Goal: Task Accomplishment & Management: Manage account settings

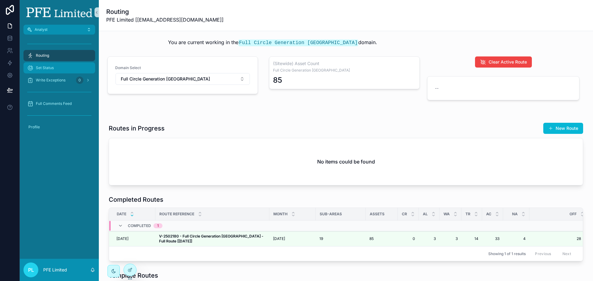
click at [62, 71] on div "Set Status" at bounding box center [59, 68] width 64 height 10
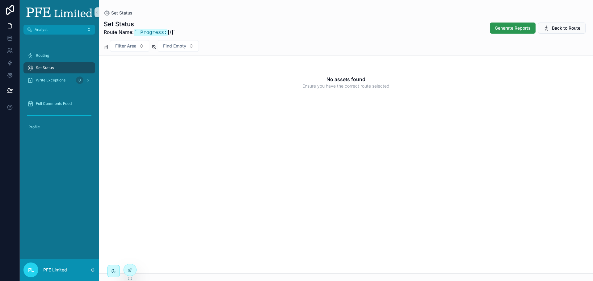
click at [504, 29] on span "Generate Reports" at bounding box center [513, 28] width 36 height 6
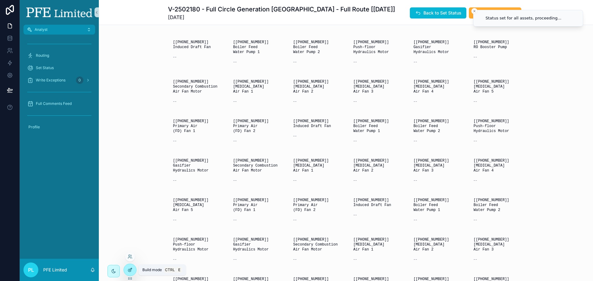
click at [131, 271] on icon at bounding box center [129, 270] width 5 height 5
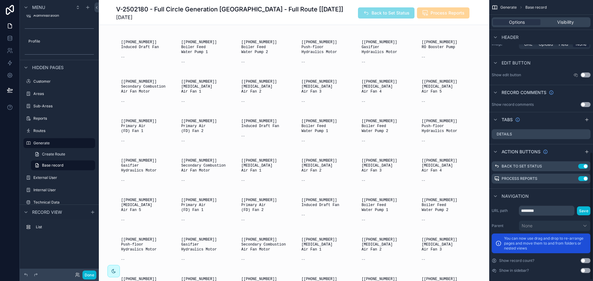
scroll to position [335, 0]
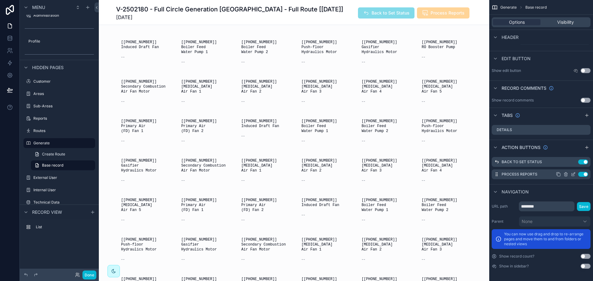
click at [574, 175] on icon "scrollable content" at bounding box center [572, 174] width 5 height 5
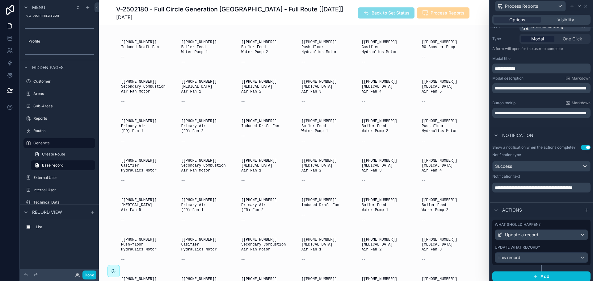
scroll to position [73, 0]
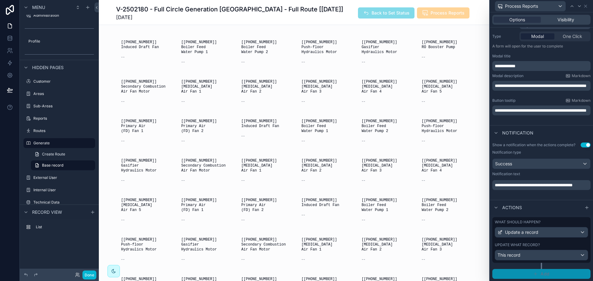
click at [548, 272] on button "Add" at bounding box center [541, 274] width 98 height 10
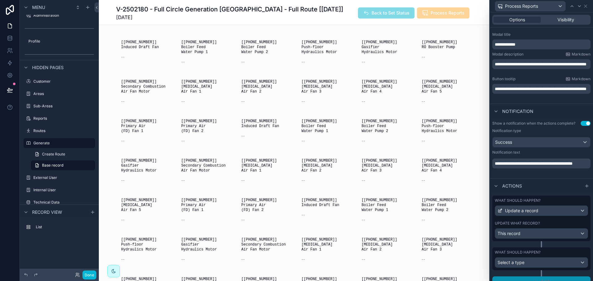
scroll to position [102, 0]
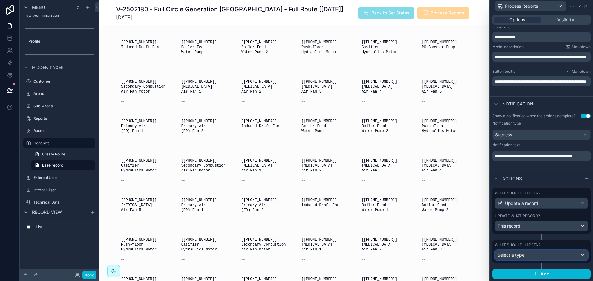
click at [539, 257] on div "Select a type" at bounding box center [541, 255] width 93 height 10
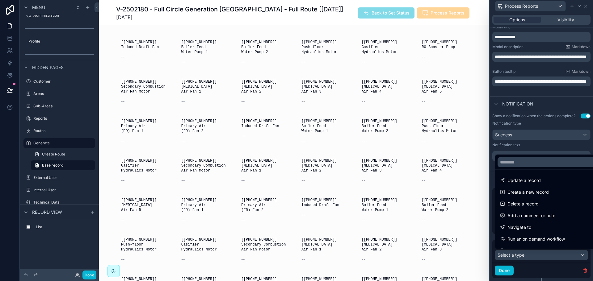
click at [535, 224] on div "Navigate to" at bounding box center [546, 227] width 92 height 7
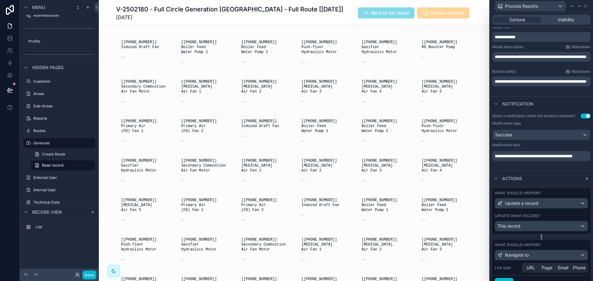
scroll to position [130, 0]
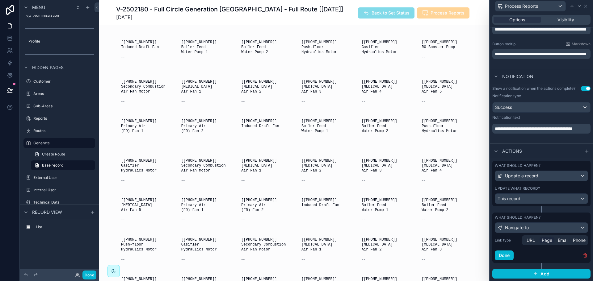
click at [546, 240] on span "Page" at bounding box center [546, 240] width 10 height 6
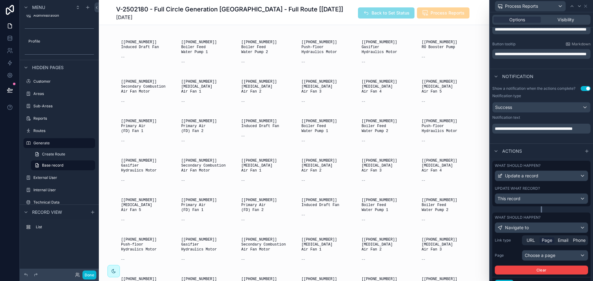
scroll to position [159, 0]
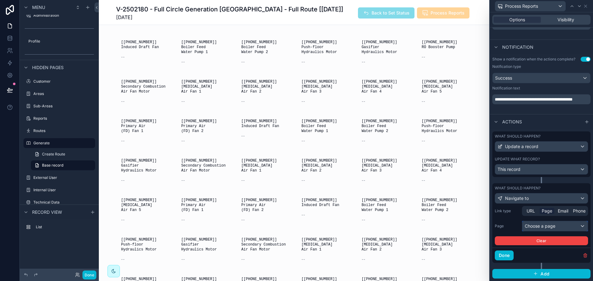
click at [536, 222] on div "Choose a page" at bounding box center [554, 226] width 65 height 10
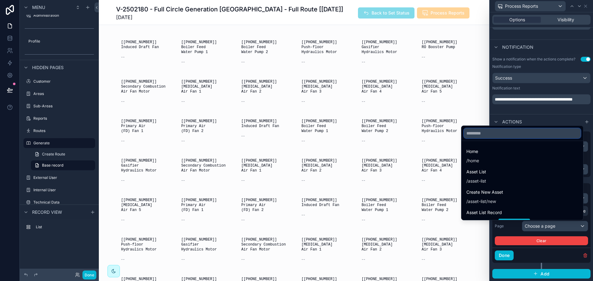
click at [528, 137] on input "text" at bounding box center [522, 133] width 117 height 10
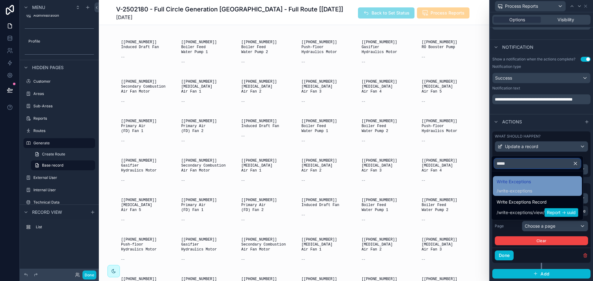
type input "*****"
click at [527, 182] on span "Write Exceptions" at bounding box center [513, 181] width 35 height 7
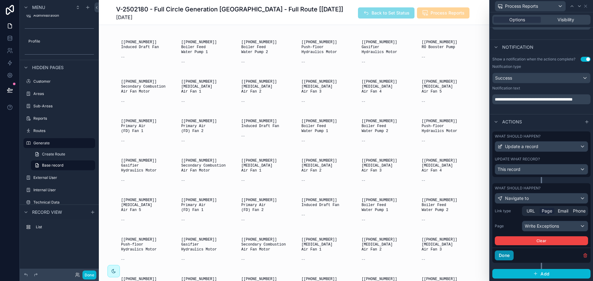
click at [508, 254] on button "Done" at bounding box center [504, 256] width 19 height 10
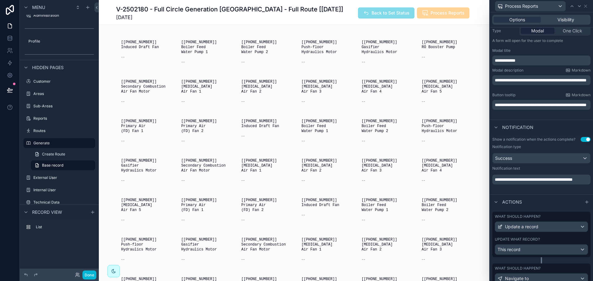
scroll to position [71, 0]
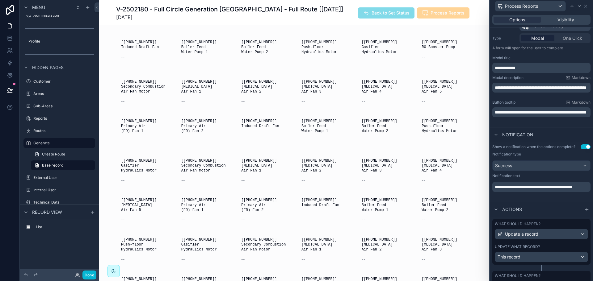
click at [540, 190] on p "**********" at bounding box center [542, 187] width 94 height 6
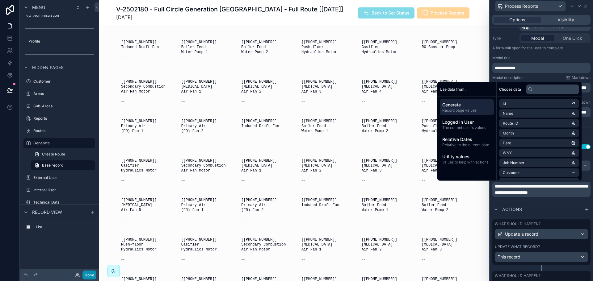
click at [95, 274] on button "Done" at bounding box center [89, 275] width 14 height 9
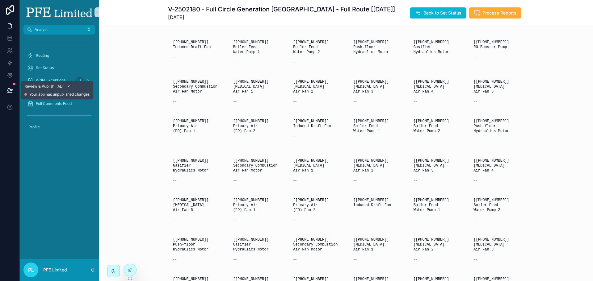
click at [13, 92] on button at bounding box center [10, 89] width 14 height 17
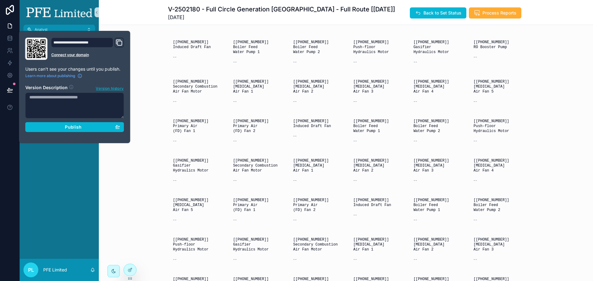
click at [55, 122] on section "Version Description Version history Publish" at bounding box center [74, 106] width 99 height 51
click at [56, 124] on div "Publish" at bounding box center [74, 127] width 91 height 6
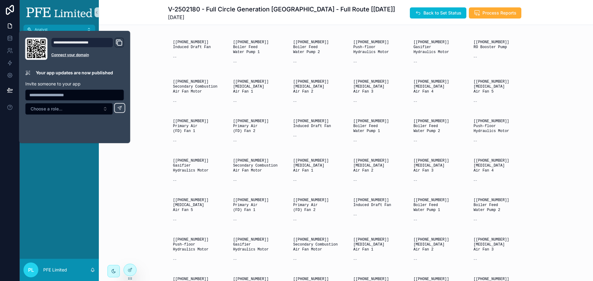
click at [59, 265] on div "PL PFE Limited" at bounding box center [59, 270] width 79 height 22
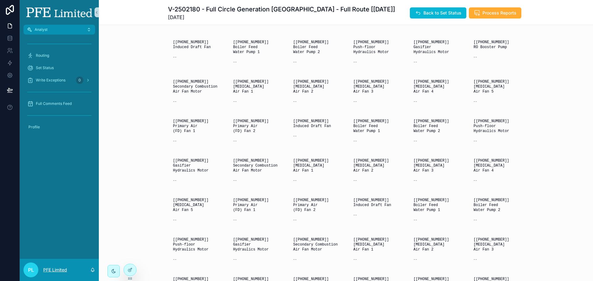
click at [58, 265] on div "PL PFE Limited" at bounding box center [59, 270] width 79 height 22
click at [58, 267] on p "PFE Limited" at bounding box center [55, 270] width 24 height 6
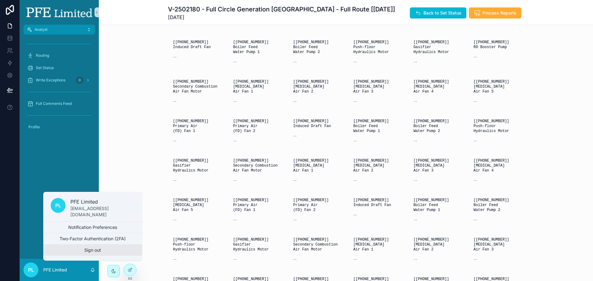
click at [94, 249] on button "Sign out" at bounding box center [92, 250] width 99 height 11
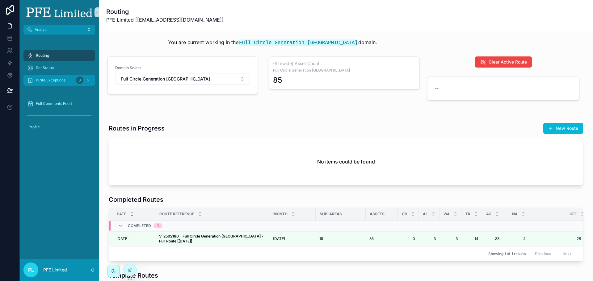
click at [62, 77] on div "Write Exceptions 0" at bounding box center [59, 80] width 64 height 10
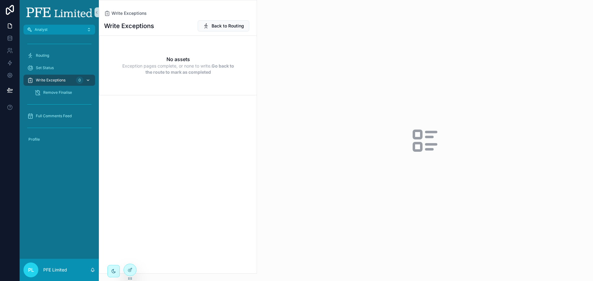
click at [89, 80] on icon "scrollable content" at bounding box center [88, 80] width 2 height 1
click at [132, 270] on icon at bounding box center [129, 270] width 5 height 5
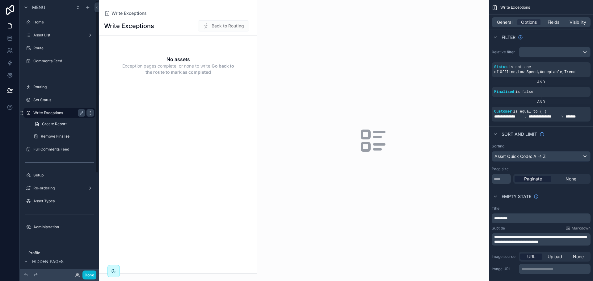
click at [89, 113] on icon "scrollable content" at bounding box center [90, 113] width 5 height 5
click at [119, 120] on span "Clone" at bounding box center [115, 120] width 11 height 6
click at [78, 126] on button "scrollable content" at bounding box center [81, 125] width 7 height 7
click at [73, 126] on input "**********" at bounding box center [54, 125] width 42 height 7
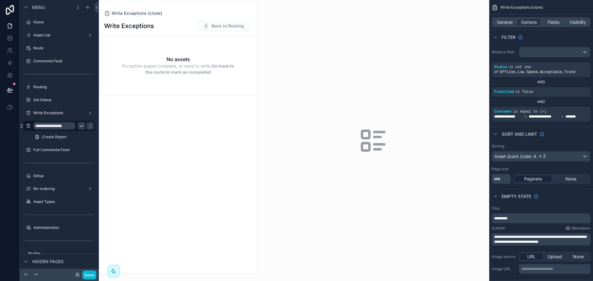
type input "**********"
click at [81, 126] on icon "scrollable content" at bounding box center [81, 125] width 5 height 5
click at [184, 103] on div "scrollable content" at bounding box center [177, 136] width 157 height 273
click at [508, 22] on span "General" at bounding box center [504, 22] width 15 height 6
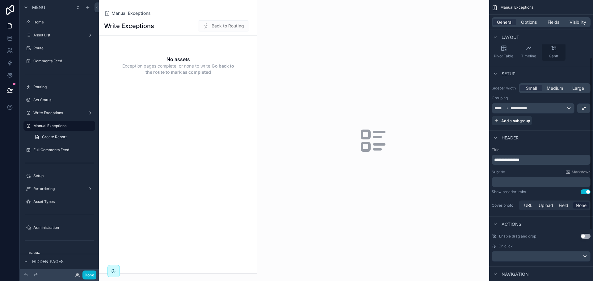
scroll to position [154, 0]
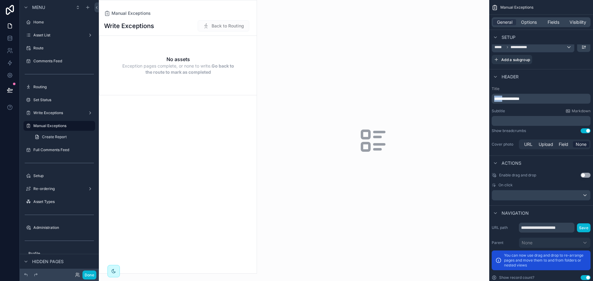
drag, startPoint x: 504, startPoint y: 99, endPoint x: 483, endPoint y: 98, distance: 21.0
click at [483, 98] on div "**********" at bounding box center [346, 140] width 494 height 281
click at [538, 86] on div "**********" at bounding box center [541, 118] width 104 height 69
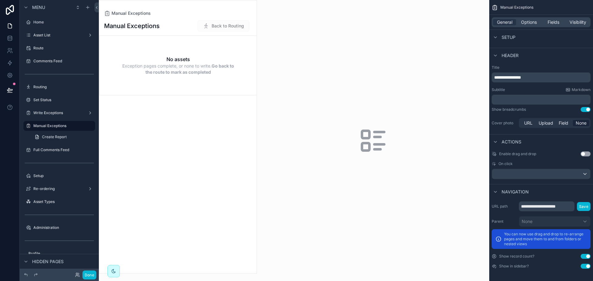
click at [528, 14] on div "Manual Exceptions" at bounding box center [541, 7] width 104 height 15
click at [527, 20] on span "Options" at bounding box center [529, 22] width 16 height 6
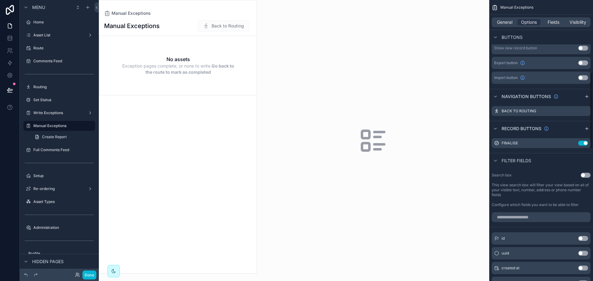
scroll to position [268, 0]
click at [578, 110] on icon "scrollable content" at bounding box center [577, 110] width 5 height 5
click at [575, 100] on icon at bounding box center [575, 100] width 5 height 5
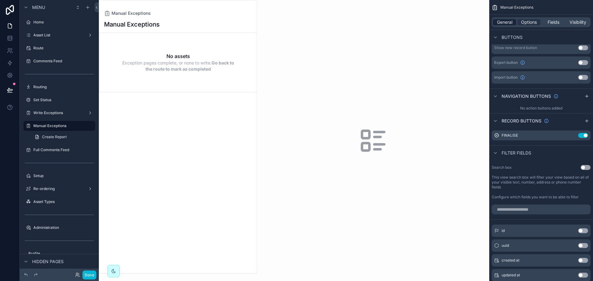
click at [513, 23] on div "General" at bounding box center [504, 22] width 23 height 6
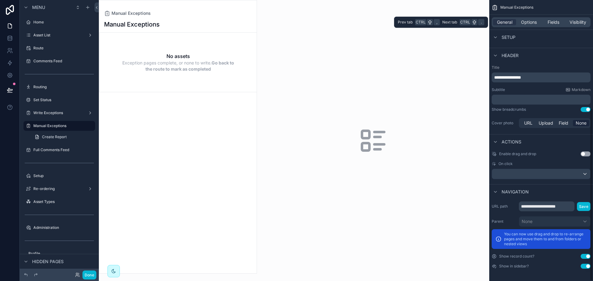
scroll to position [176, 0]
click at [521, 24] on span "Options" at bounding box center [529, 22] width 16 height 6
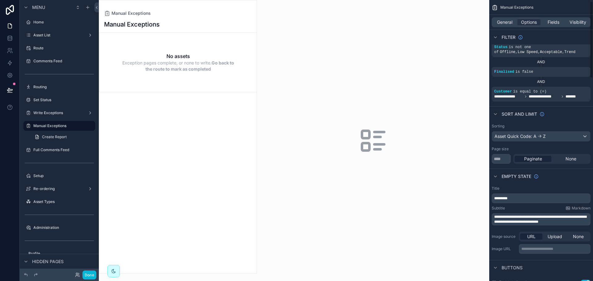
scroll to position [31, 0]
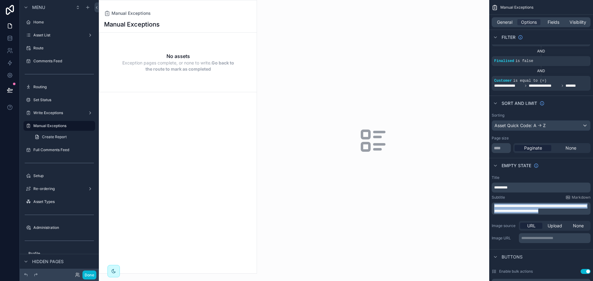
drag, startPoint x: 569, startPoint y: 211, endPoint x: 490, endPoint y: 204, distance: 79.6
click at [490, 204] on div "**********" at bounding box center [541, 210] width 104 height 74
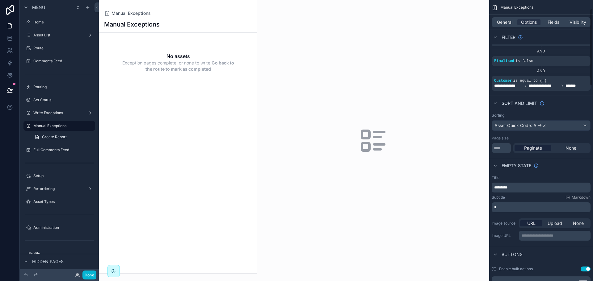
scroll to position [32, 0]
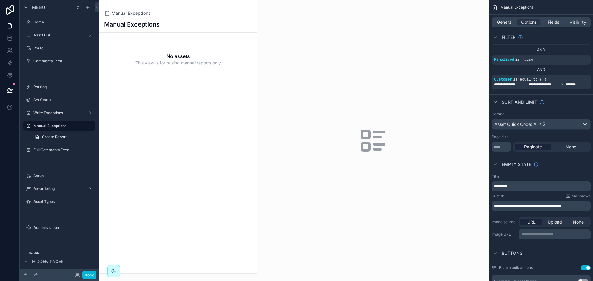
click at [555, 170] on div "Empty state" at bounding box center [541, 164] width 104 height 15
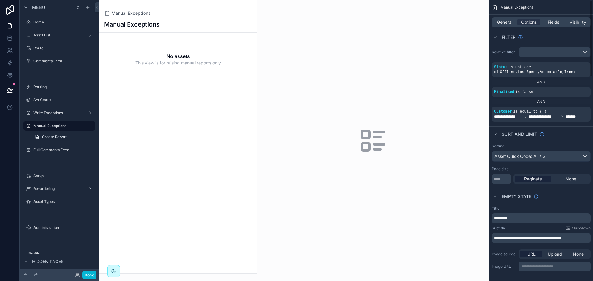
scroll to position [0, 0]
click at [560, 107] on div "scrollable content" at bounding box center [557, 107] width 9 height 9
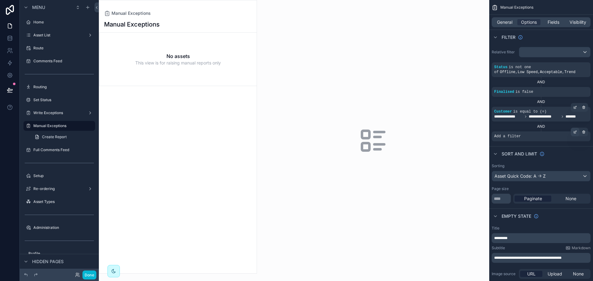
click at [571, 132] on div "scrollable content" at bounding box center [574, 132] width 9 height 9
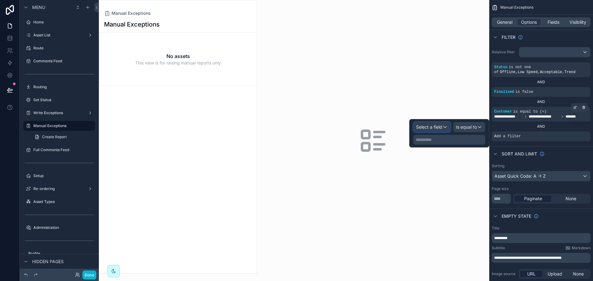
click at [441, 126] on span "Select a field" at bounding box center [429, 126] width 26 height 5
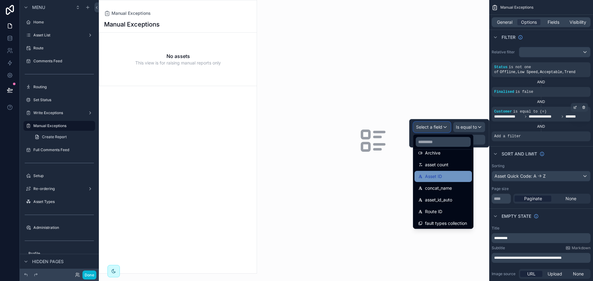
scroll to position [349, 0]
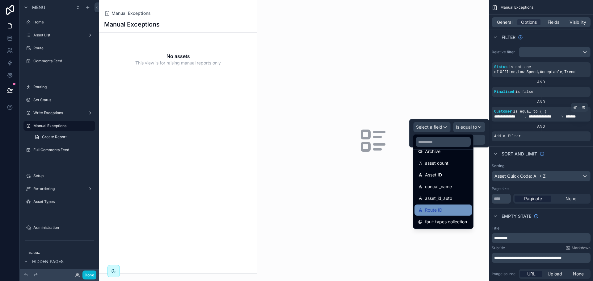
click at [438, 207] on span "Route ID" at bounding box center [433, 210] width 17 height 7
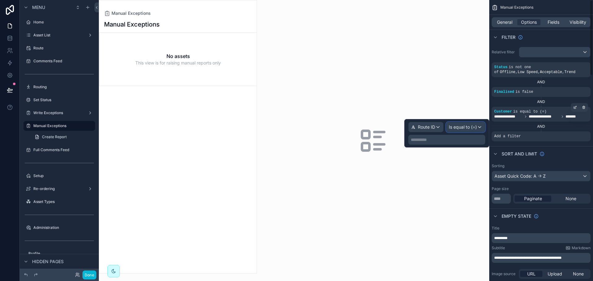
click at [473, 130] on span "Is equal to (=)" at bounding box center [463, 127] width 28 height 6
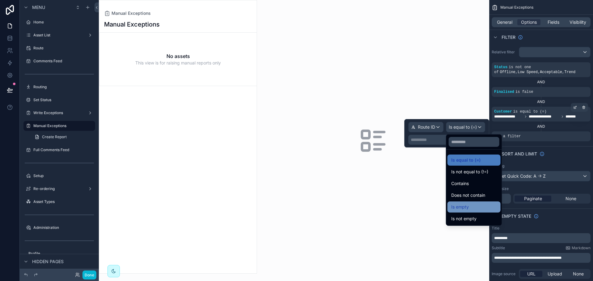
click at [471, 210] on div "Is empty" at bounding box center [474, 206] width 46 height 7
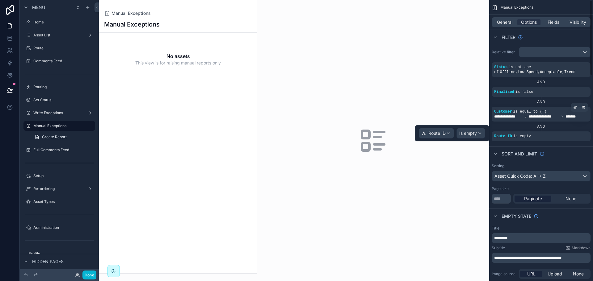
click at [567, 154] on div "Sort And Limit" at bounding box center [541, 153] width 104 height 15
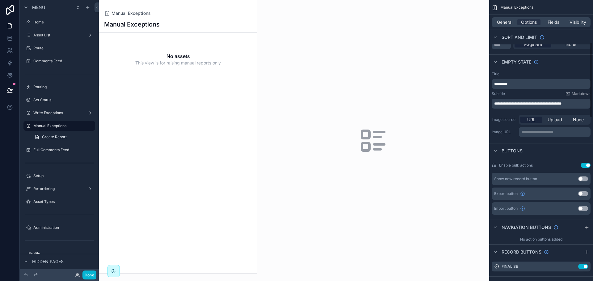
scroll to position [185, 0]
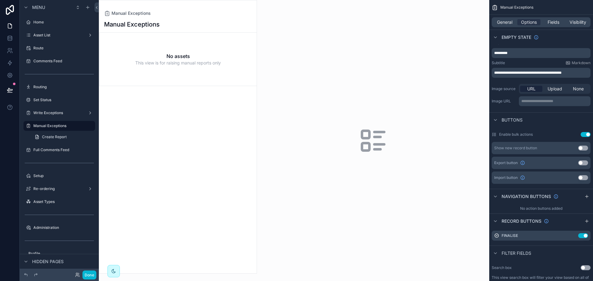
click at [584, 149] on button "Use setting" at bounding box center [583, 148] width 10 height 5
click at [550, 24] on span "Fields" at bounding box center [553, 22] width 12 height 6
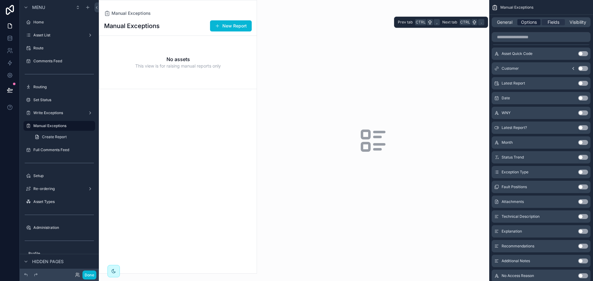
click at [520, 24] on div "Options" at bounding box center [528, 22] width 23 height 6
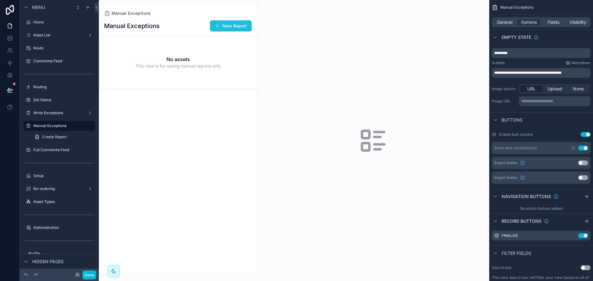
click at [247, 26] on button "New Report" at bounding box center [231, 25] width 42 height 11
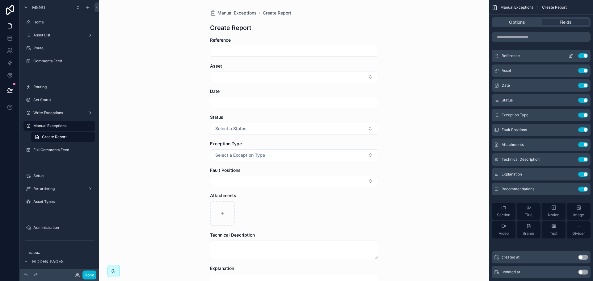
click at [583, 56] on button "Use setting" at bounding box center [583, 55] width 10 height 5
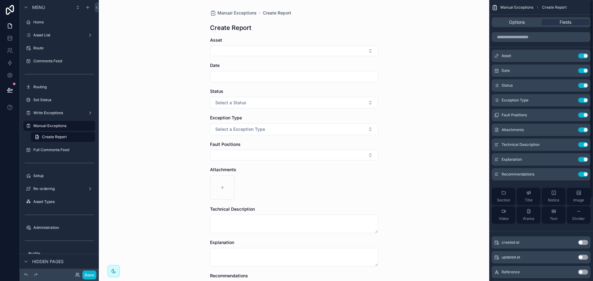
click at [583, 56] on button "Use setting" at bounding box center [583, 55] width 10 height 5
click at [583, 68] on button "Use setting" at bounding box center [583, 70] width 10 height 5
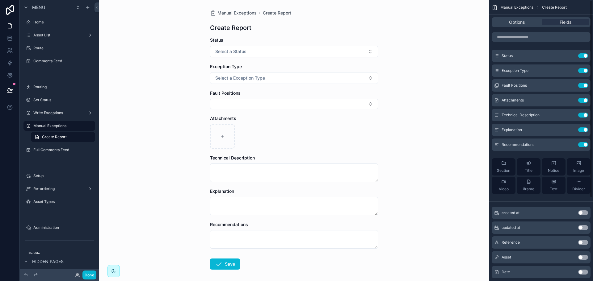
click at [583, 56] on button "Use setting" at bounding box center [583, 55] width 10 height 5
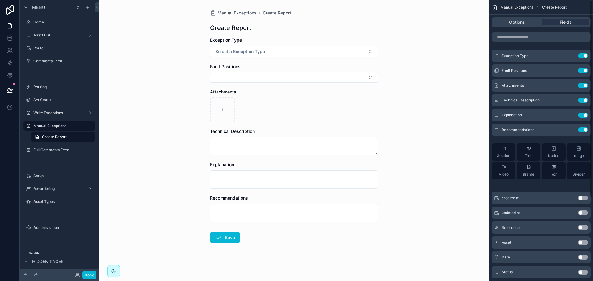
click at [583, 56] on button "Use setting" at bounding box center [583, 55] width 10 height 5
click at [583, 68] on button "Use setting" at bounding box center [583, 70] width 10 height 5
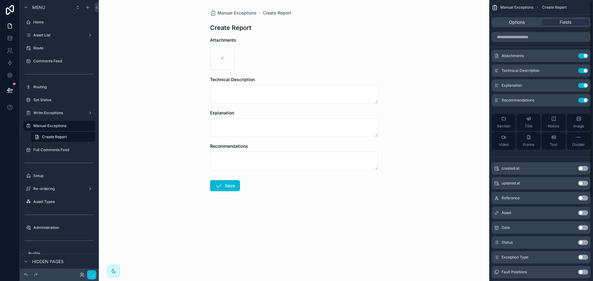
click at [583, 56] on button "Use setting" at bounding box center [583, 55] width 10 height 5
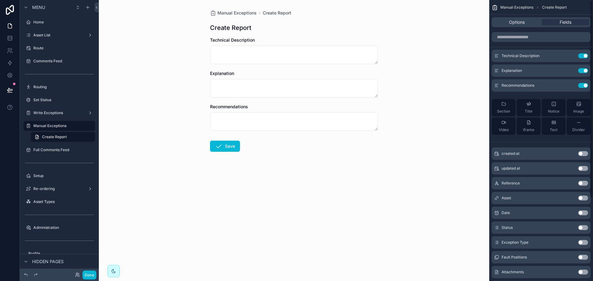
click at [583, 56] on button "Use setting" at bounding box center [583, 55] width 10 height 5
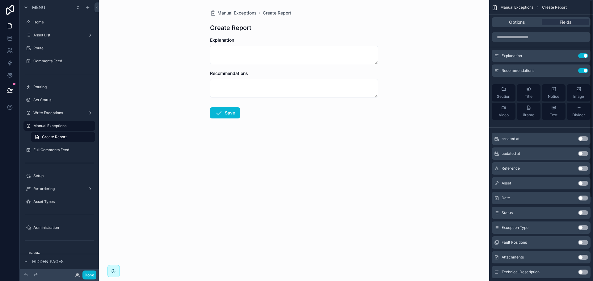
click at [583, 56] on button "Use setting" at bounding box center [583, 55] width 10 height 5
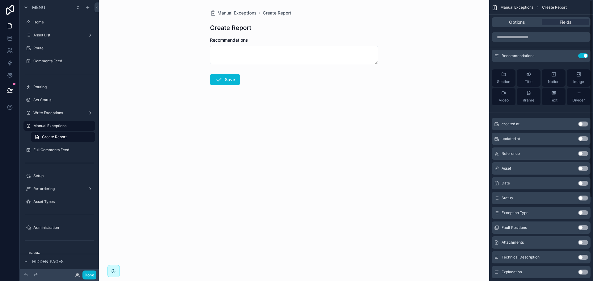
click at [583, 56] on button "Use setting" at bounding box center [583, 55] width 10 height 5
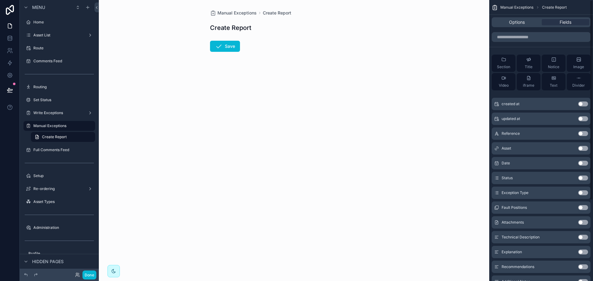
click at [580, 148] on button "Use setting" at bounding box center [583, 148] width 10 height 5
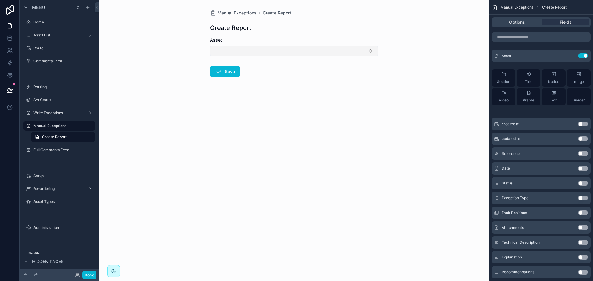
click at [317, 51] on button "Select Button" at bounding box center [294, 51] width 168 height 10
click at [413, 87] on div "Manual Exceptions Create Report Create Report Asset Save" at bounding box center [294, 140] width 390 height 281
click at [571, 56] on icon "scrollable content" at bounding box center [571, 55] width 2 height 2
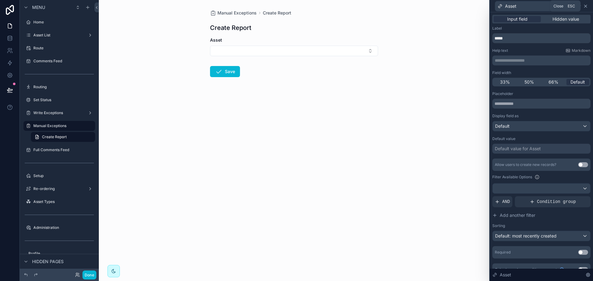
click at [585, 7] on icon at bounding box center [585, 6] width 5 height 5
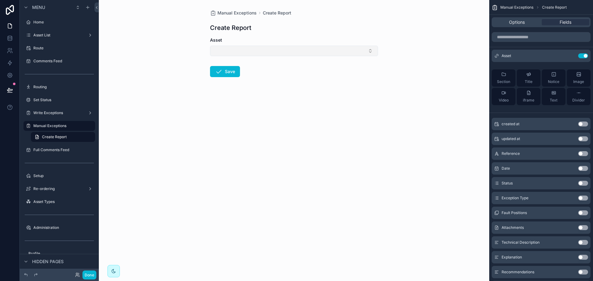
click at [372, 52] on button "Select Button" at bounding box center [294, 51] width 168 height 10
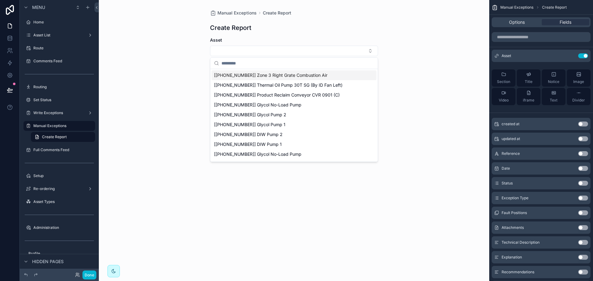
click at [311, 63] on input "scrollable content" at bounding box center [297, 63] width 152 height 11
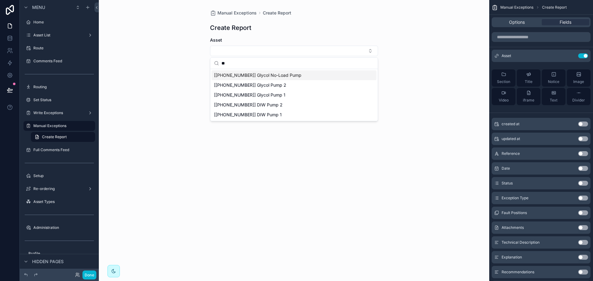
type input "*"
click at [402, 87] on div "Manual Exceptions Create Report Create Report Asset Save" at bounding box center [294, 140] width 390 height 281
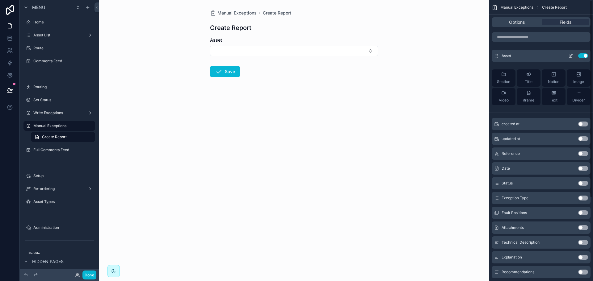
click at [568, 56] on icon "scrollable content" at bounding box center [570, 55] width 5 height 5
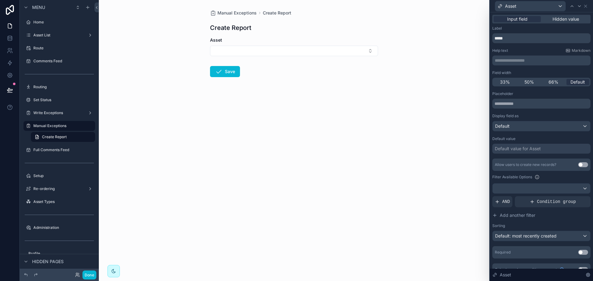
click at [513, 64] on div "**********" at bounding box center [541, 61] width 98 height 10
click at [514, 63] on p "**********" at bounding box center [542, 60] width 94 height 6
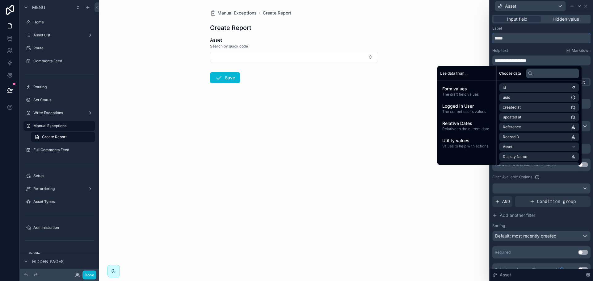
click at [528, 41] on input "*****" at bounding box center [541, 38] width 98 height 10
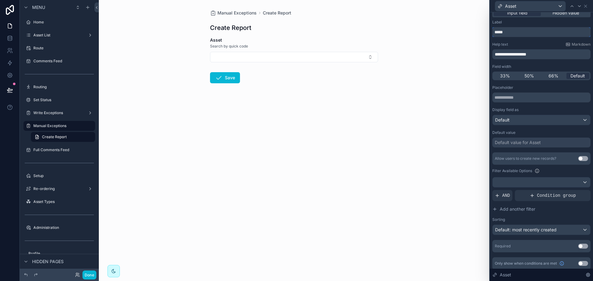
scroll to position [10, 0]
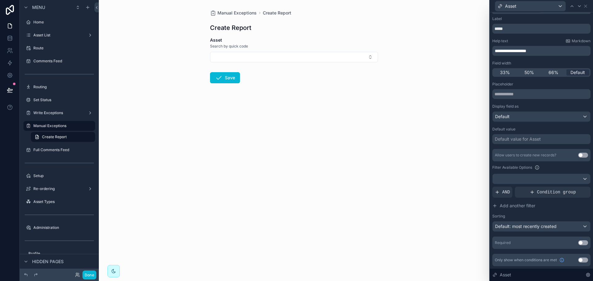
click at [578, 241] on button "Use setting" at bounding box center [583, 242] width 10 height 5
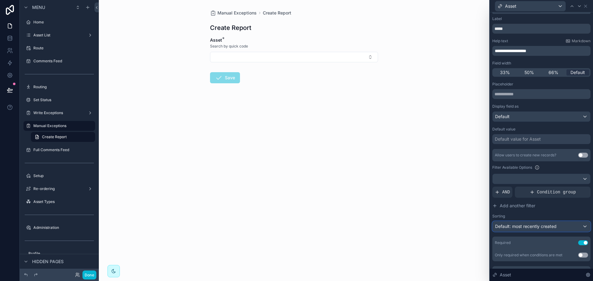
click at [547, 224] on span "Default: most recently created" at bounding box center [525, 226] width 61 height 5
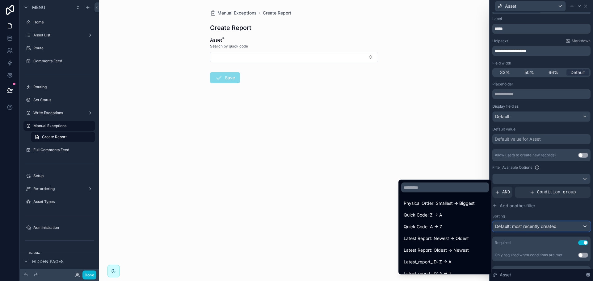
scroll to position [216, 0]
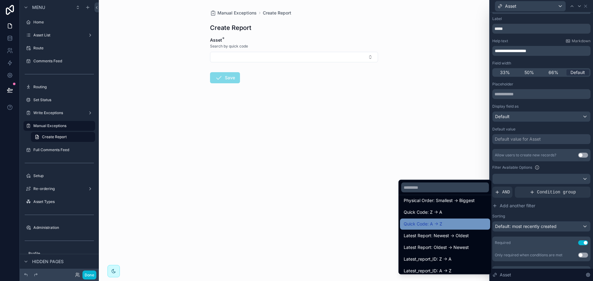
click at [432, 223] on span "Quick Code: A -> Z" at bounding box center [422, 224] width 39 height 7
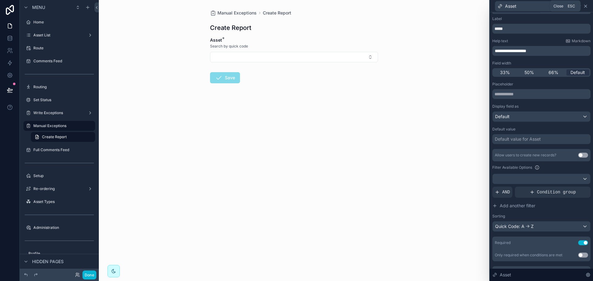
click at [584, 8] on icon at bounding box center [585, 6] width 5 height 5
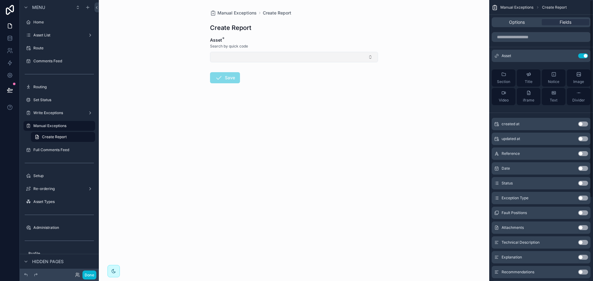
click at [275, 56] on button "Select Button" at bounding box center [294, 57] width 168 height 10
click at [393, 57] on div "Manual Exceptions Create Report Create Report Asset * Search by quick code Save" at bounding box center [294, 140] width 390 height 281
click at [581, 168] on button "Use setting" at bounding box center [583, 168] width 10 height 5
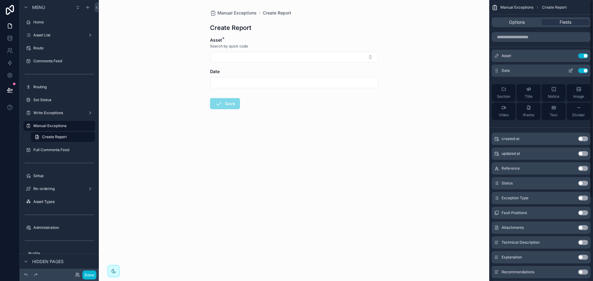
click at [571, 70] on icon "scrollable content" at bounding box center [570, 70] width 5 height 5
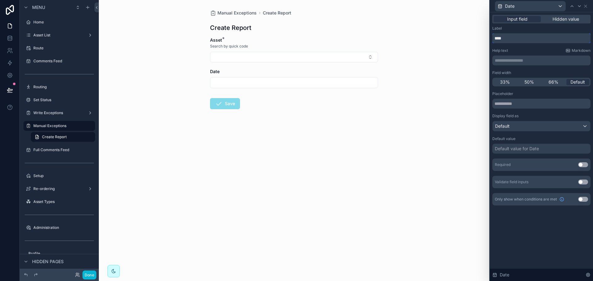
click at [524, 39] on input "****" at bounding box center [541, 38] width 98 height 10
type input "**********"
click at [517, 147] on div "Default value for Date" at bounding box center [517, 149] width 44 height 6
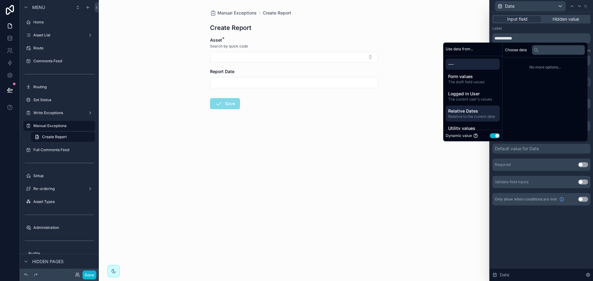
click at [470, 111] on span "Relative Dates" at bounding box center [472, 111] width 49 height 6
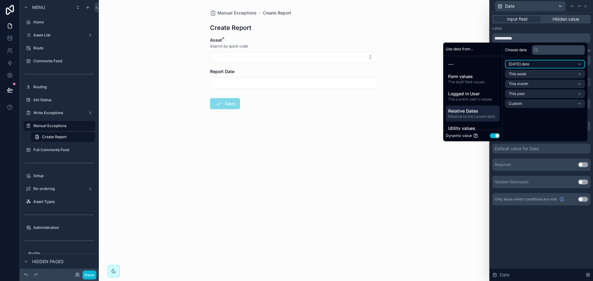
click at [524, 66] on span "[DATE] date" at bounding box center [518, 64] width 21 height 5
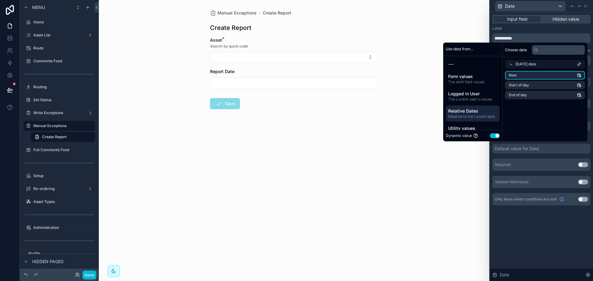
click at [519, 77] on li "Now" at bounding box center [545, 75] width 80 height 9
click at [376, 136] on form "**********" at bounding box center [294, 93] width 168 height 112
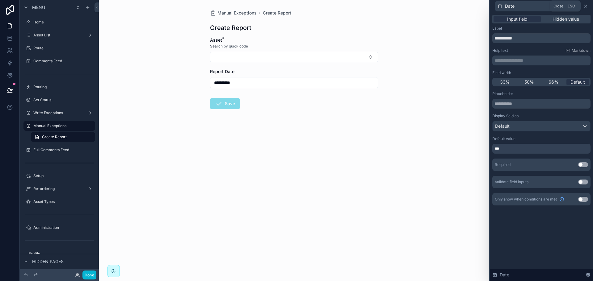
click at [584, 8] on icon at bounding box center [585, 6] width 5 height 5
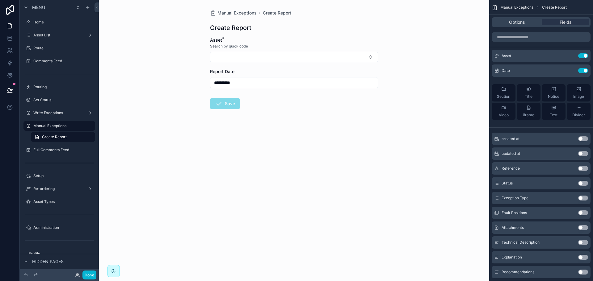
click at [583, 182] on button "Use setting" at bounding box center [583, 183] width 10 height 5
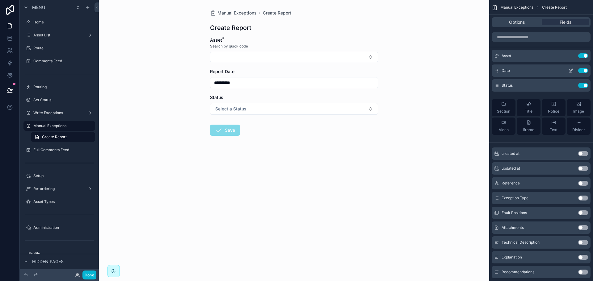
click at [569, 72] on icon "scrollable content" at bounding box center [570, 71] width 3 height 3
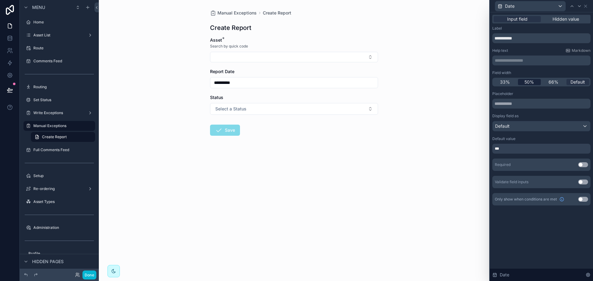
click at [534, 83] on div "50%" at bounding box center [529, 82] width 23 height 6
click at [578, 6] on icon at bounding box center [579, 6] width 5 height 5
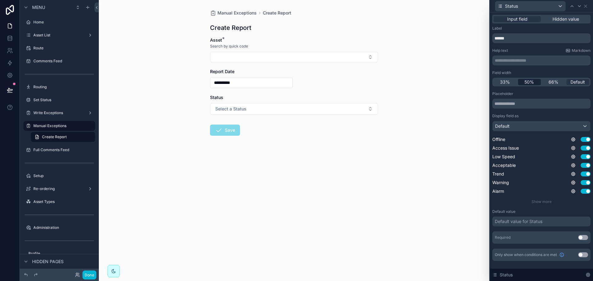
click at [525, 83] on span "50%" at bounding box center [529, 82] width 10 height 6
click at [586, 6] on icon at bounding box center [585, 6] width 5 height 5
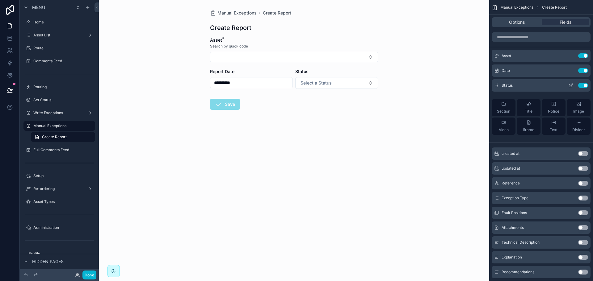
click at [570, 87] on icon "scrollable content" at bounding box center [570, 85] width 5 height 5
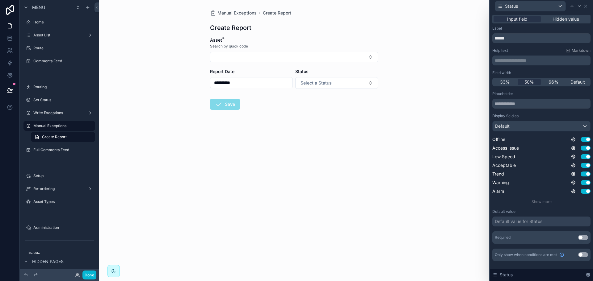
click at [581, 237] on button "Use setting" at bounding box center [583, 237] width 10 height 5
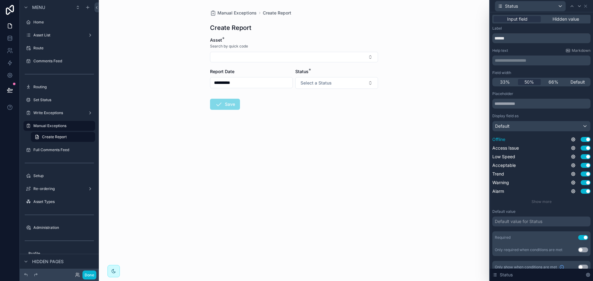
click at [582, 139] on button "Use setting" at bounding box center [585, 139] width 10 height 5
click at [580, 148] on button "Use setting" at bounding box center [585, 148] width 10 height 5
click at [583, 157] on button "Use setting" at bounding box center [585, 156] width 10 height 5
click at [581, 165] on button "Use setting" at bounding box center [585, 165] width 10 height 5
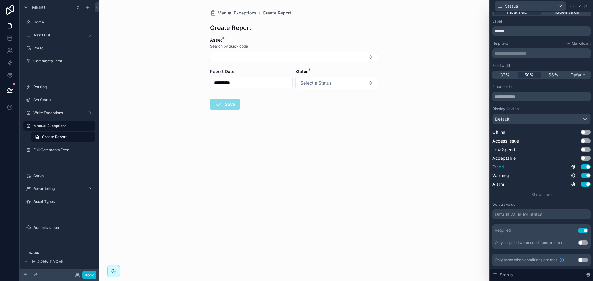
click at [582, 168] on button "Use setting" at bounding box center [585, 167] width 10 height 5
click at [547, 197] on span "Show more" at bounding box center [541, 194] width 20 height 5
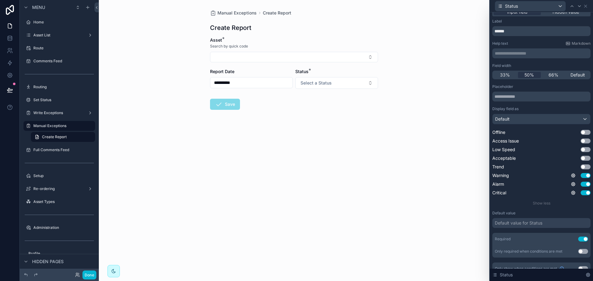
click at [519, 222] on div "Default value for Status" at bounding box center [519, 223] width 48 height 6
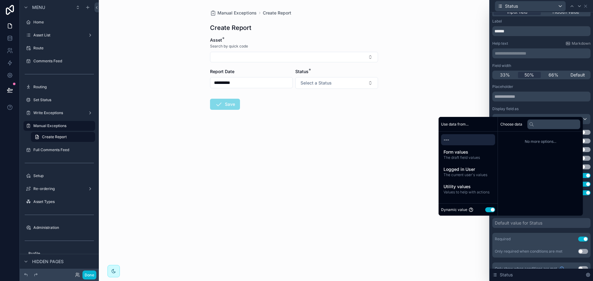
click at [482, 212] on div "Dynamic value Use setting" at bounding box center [468, 209] width 54 height 7
click at [485, 210] on button "Use setting" at bounding box center [490, 209] width 10 height 5
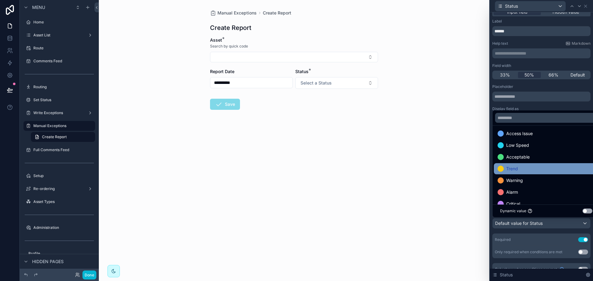
scroll to position [24, 0]
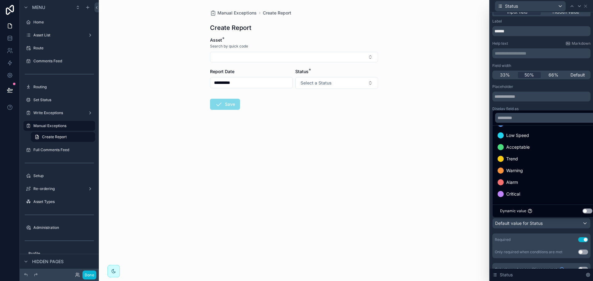
click at [543, 232] on div at bounding box center [541, 140] width 103 height 281
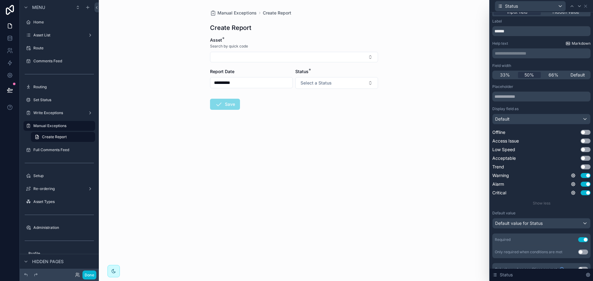
scroll to position [0, 0]
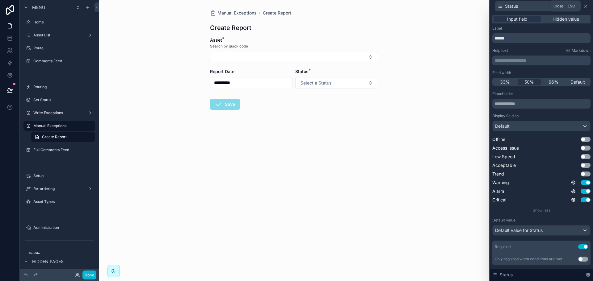
click at [585, 5] on icon at bounding box center [585, 6] width 5 height 5
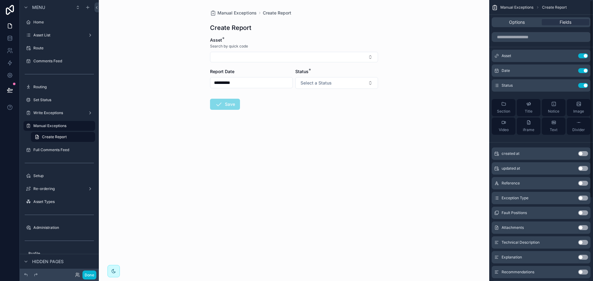
scroll to position [31, 0]
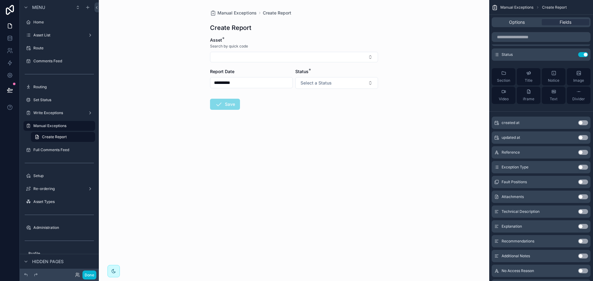
click at [579, 168] on button "Use setting" at bounding box center [583, 167] width 10 height 5
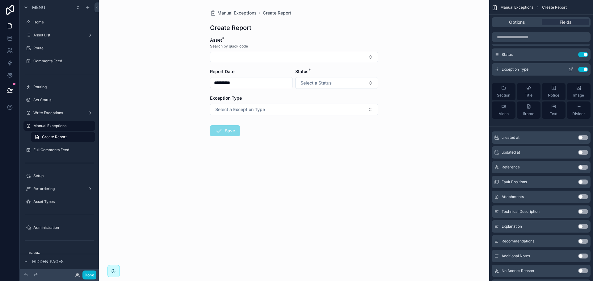
click at [568, 69] on icon "scrollable content" at bounding box center [570, 69] width 5 height 5
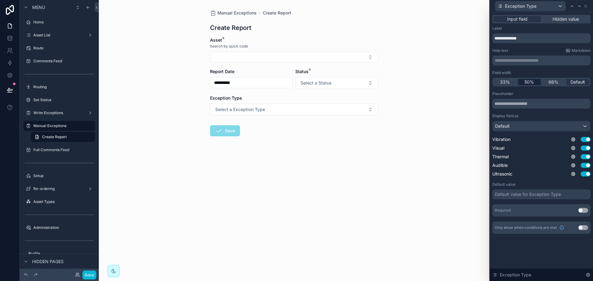
click at [536, 82] on div "50%" at bounding box center [529, 82] width 23 height 6
click at [587, 4] on icon at bounding box center [585, 6] width 5 height 5
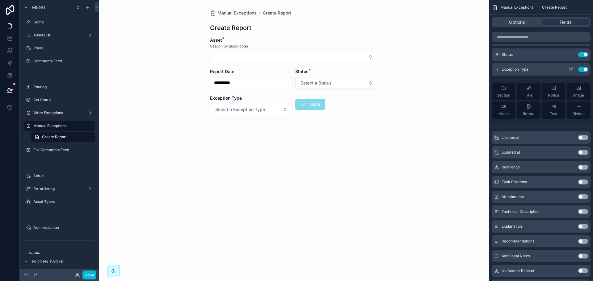
click at [582, 69] on button "Use setting" at bounding box center [583, 69] width 10 height 5
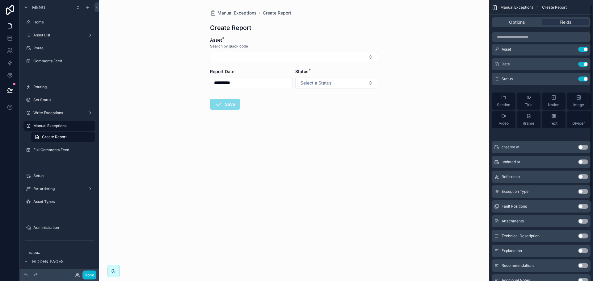
scroll to position [0, 0]
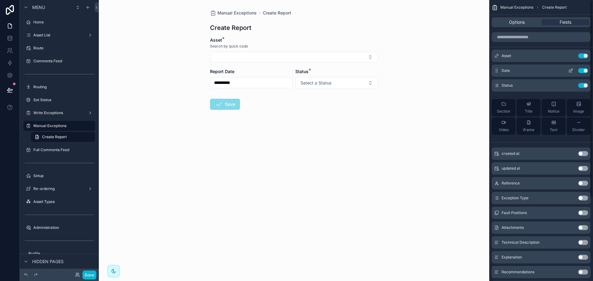
click at [571, 71] on icon "scrollable content" at bounding box center [570, 70] width 5 height 5
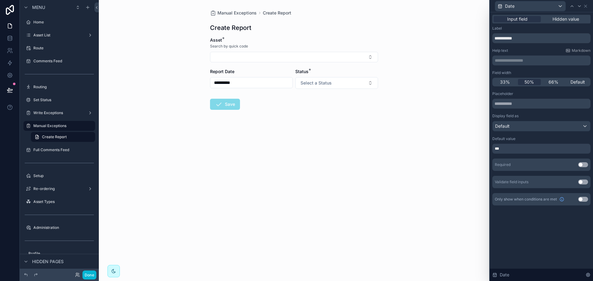
click at [584, 167] on button "Use setting" at bounding box center [583, 164] width 10 height 5
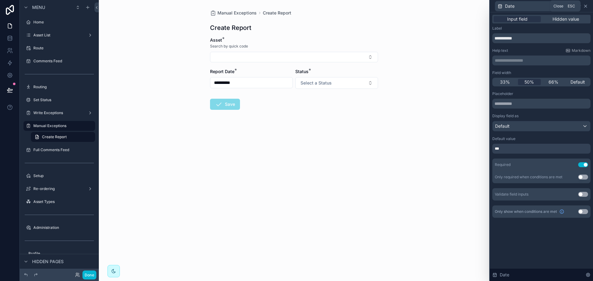
click at [585, 8] on icon at bounding box center [585, 6] width 5 height 5
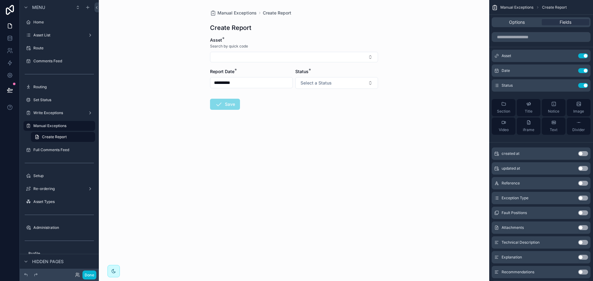
click at [98, 276] on div "Done" at bounding box center [59, 275] width 79 height 12
click at [94, 277] on button "Done" at bounding box center [89, 275] width 14 height 9
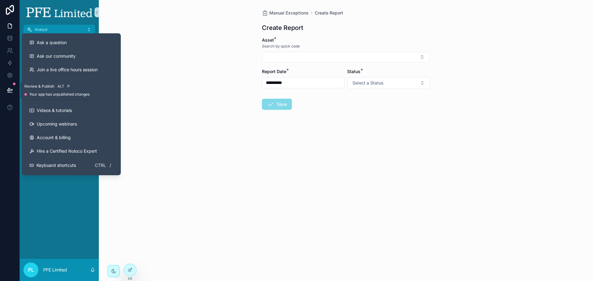
click at [13, 92] on button at bounding box center [10, 89] width 14 height 17
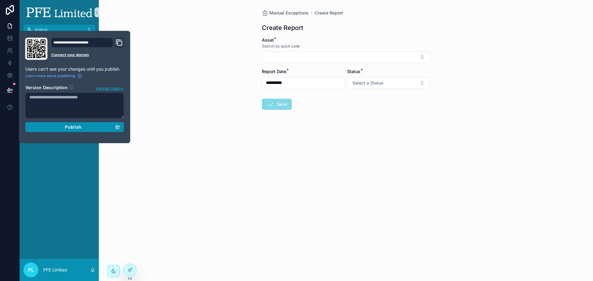
click at [92, 131] on button "Publish" at bounding box center [74, 127] width 99 height 10
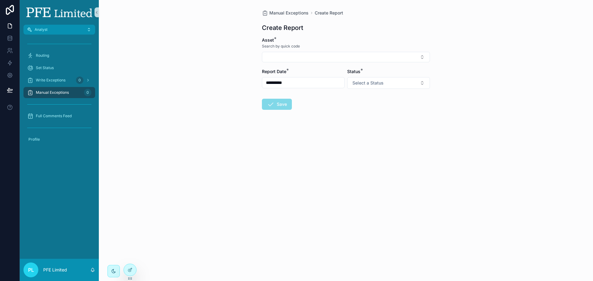
click at [258, 152] on div "**********" at bounding box center [346, 140] width 494 height 281
click at [320, 53] on button "Select Button" at bounding box center [346, 57] width 168 height 10
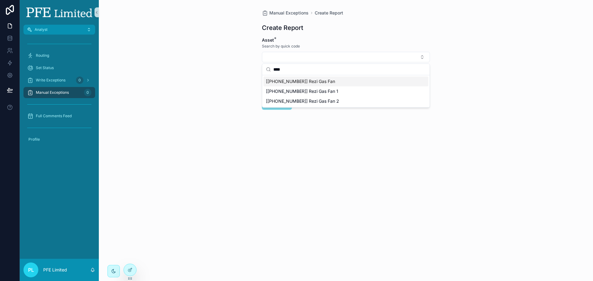
type input "****"
click at [330, 83] on div "[[PHONE_NUMBER]] Rezi Gas Fan" at bounding box center [345, 82] width 165 height 10
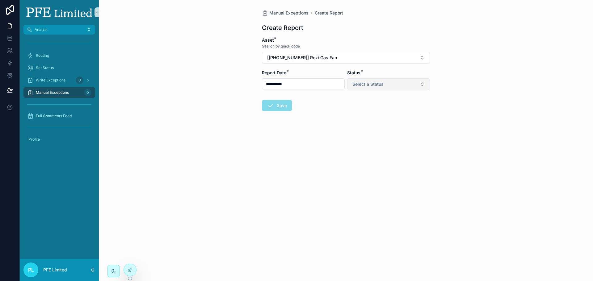
click at [391, 83] on button "Select a Status" at bounding box center [388, 84] width 83 height 12
click at [296, 128] on form "**********" at bounding box center [346, 94] width 168 height 114
click at [62, 91] on span "Manual Exceptions" at bounding box center [52, 92] width 33 height 5
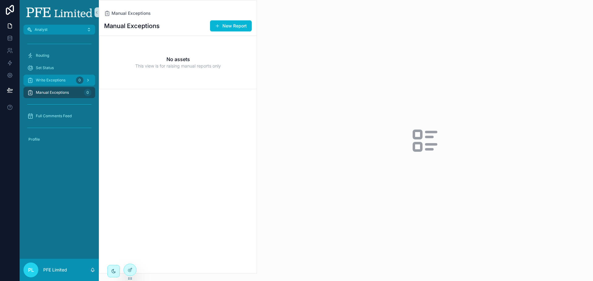
click at [73, 81] on div "Write Exceptions 0" at bounding box center [59, 80] width 64 height 10
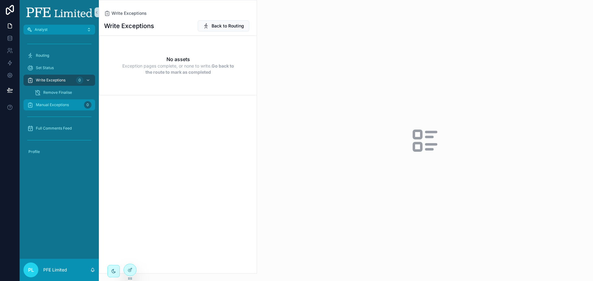
click at [52, 102] on div "Manual Exceptions 0" at bounding box center [59, 105] width 64 height 10
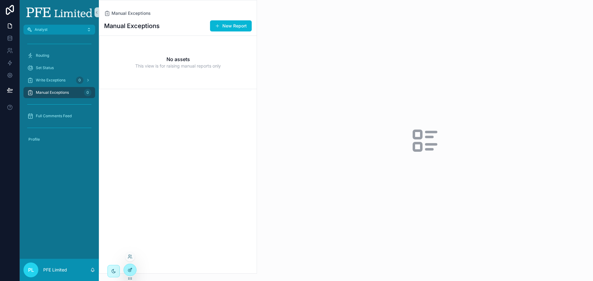
click at [129, 269] on icon at bounding box center [129, 270] width 5 height 5
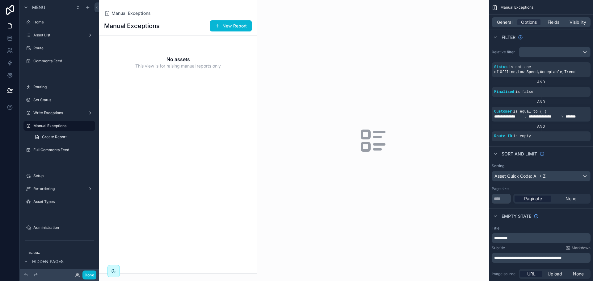
click at [229, 96] on div "scrollable content" at bounding box center [177, 136] width 157 height 273
click at [235, 29] on button "New Report" at bounding box center [231, 25] width 42 height 11
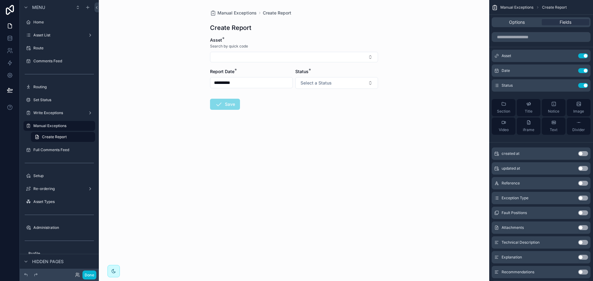
click at [291, 116] on form "**********" at bounding box center [294, 93] width 168 height 112
click at [571, 88] on icon "scrollable content" at bounding box center [570, 85] width 5 height 5
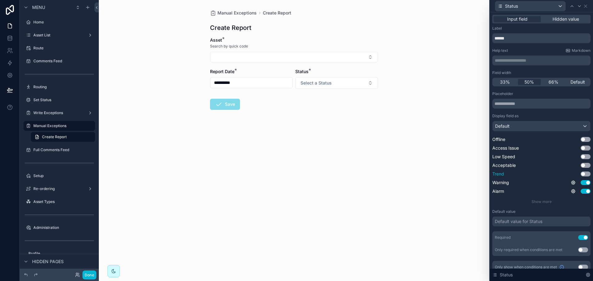
click at [582, 173] on button "Use setting" at bounding box center [585, 174] width 10 height 5
click at [582, 166] on button "Use setting" at bounding box center [585, 165] width 10 height 5
click at [391, 124] on div "**********" at bounding box center [294, 140] width 390 height 281
click at [518, 62] on p "**********" at bounding box center [542, 60] width 94 height 6
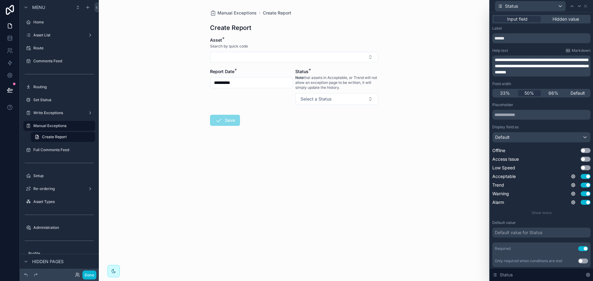
click at [383, 82] on div "**********" at bounding box center [294, 140] width 390 height 281
click at [586, 7] on icon at bounding box center [585, 6] width 2 height 2
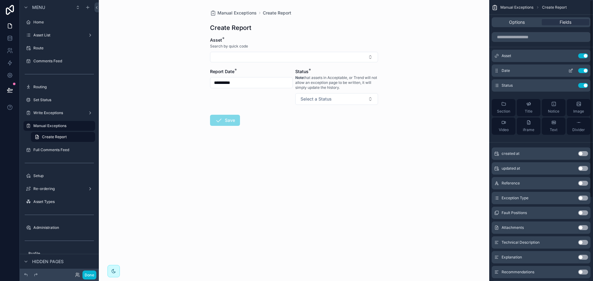
click at [569, 70] on icon "scrollable content" at bounding box center [570, 71] width 3 height 3
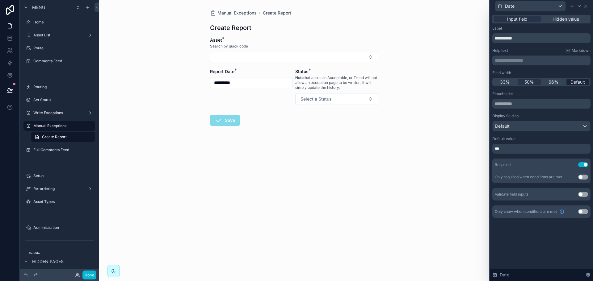
click at [577, 80] on span "Default" at bounding box center [577, 82] width 15 height 6
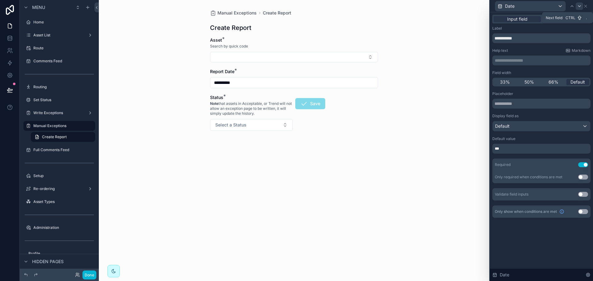
click at [582, 7] on div at bounding box center [578, 5] width 7 height 7
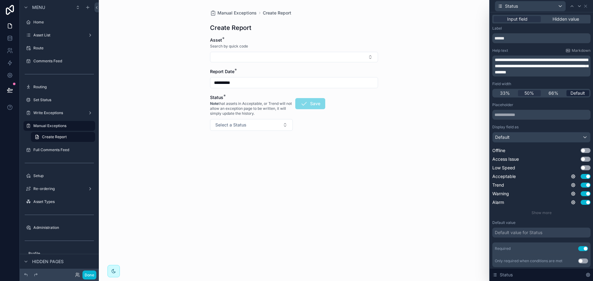
click at [574, 91] on span "Default" at bounding box center [577, 93] width 15 height 6
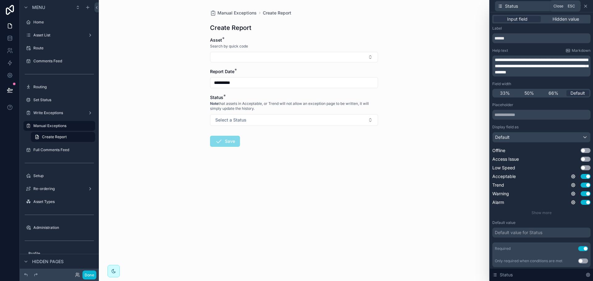
click at [584, 5] on icon at bounding box center [585, 6] width 2 height 2
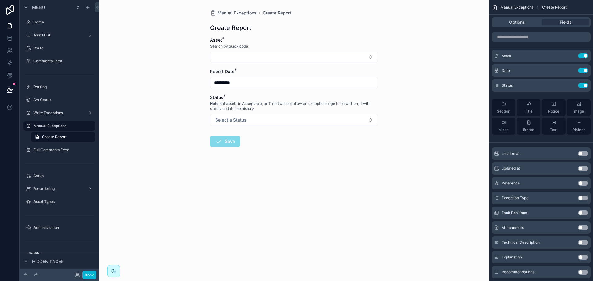
click at [334, 180] on form "**********" at bounding box center [294, 111] width 168 height 149
click at [89, 277] on button "Done" at bounding box center [89, 275] width 14 height 9
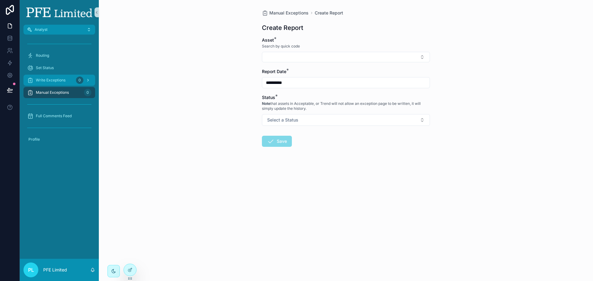
click at [69, 84] on div "Write Exceptions 0" at bounding box center [59, 80] width 64 height 10
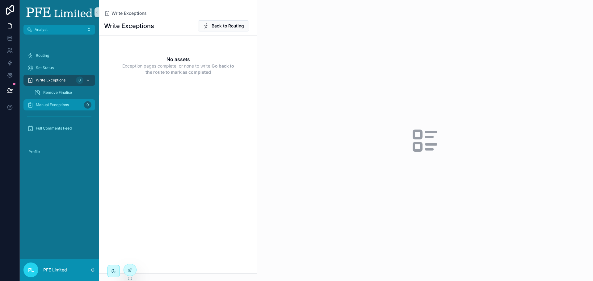
click at [61, 105] on span "Manual Exceptions" at bounding box center [52, 104] width 33 height 5
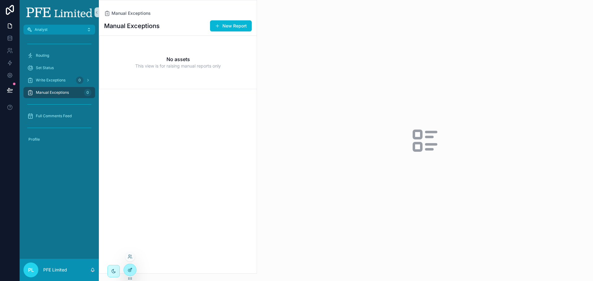
click at [127, 269] on icon at bounding box center [129, 270] width 5 height 5
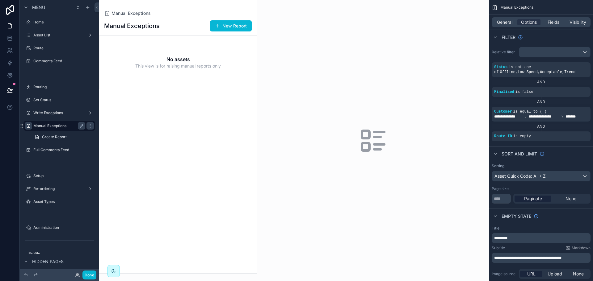
click at [28, 124] on icon "scrollable content" at bounding box center [28, 125] width 5 height 5
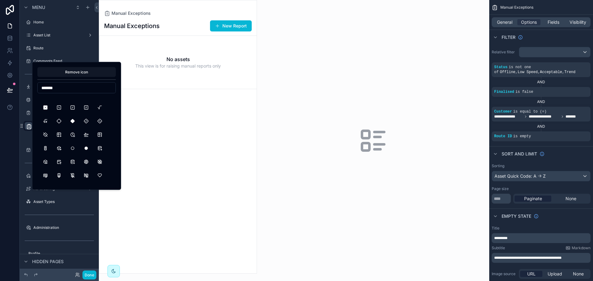
scroll to position [93, 0]
drag, startPoint x: 61, startPoint y: 86, endPoint x: 33, endPoint y: 84, distance: 28.2
click at [33, 84] on div "Remove icon ******" at bounding box center [76, 126] width 89 height 128
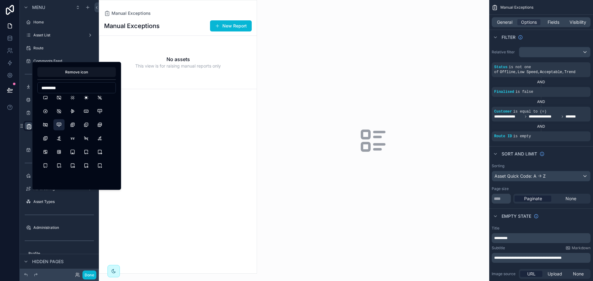
scroll to position [0, 0]
type input "*********"
drag, startPoint x: 98, startPoint y: 117, endPoint x: 110, endPoint y: 128, distance: 16.2
click at [98, 117] on button "ClipboardTypography" at bounding box center [99, 115] width 11 height 11
click at [159, 135] on div "scrollable content" at bounding box center [177, 136] width 157 height 273
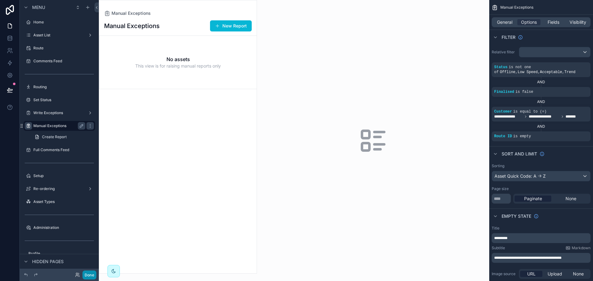
click at [87, 273] on button "Done" at bounding box center [89, 275] width 14 height 9
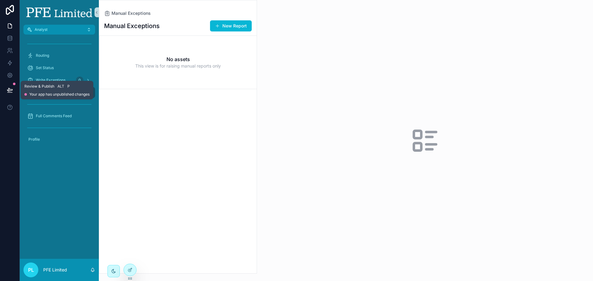
click at [14, 88] on button at bounding box center [10, 89] width 14 height 17
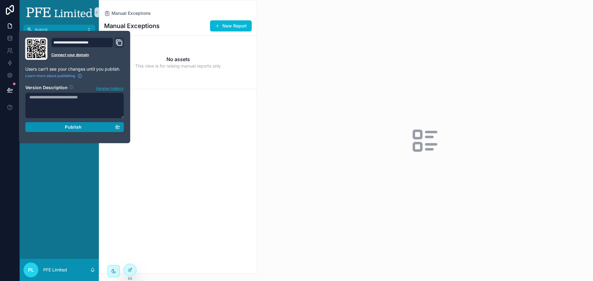
click at [51, 123] on button "Publish" at bounding box center [74, 127] width 99 height 10
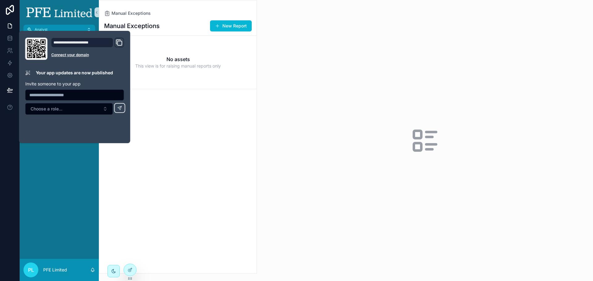
click at [171, 134] on div "Manual Exceptions New Report No assets This view is for raising manual reports …" at bounding box center [177, 144] width 157 height 257
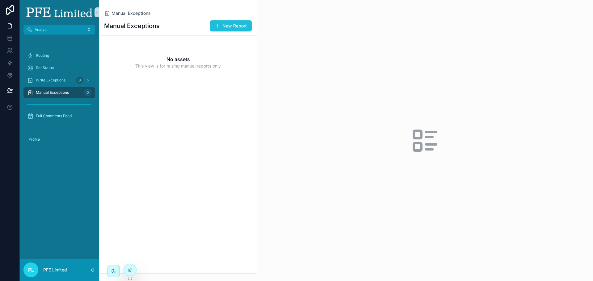
click at [229, 28] on button "New Report" at bounding box center [231, 25] width 42 height 11
click at [68, 80] on div "Write Exceptions 0" at bounding box center [59, 80] width 64 height 10
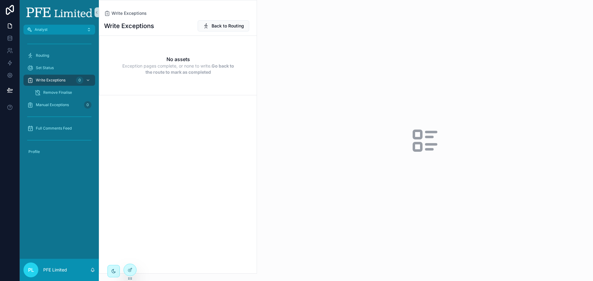
click at [215, 102] on div "Write Exceptions Back to Routing No assets Exception pages complete, or none to…" at bounding box center [177, 144] width 157 height 257
click at [134, 269] on div at bounding box center [130, 270] width 12 height 12
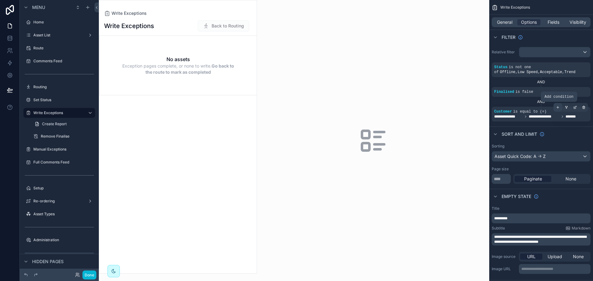
click at [560, 106] on div "scrollable content" at bounding box center [557, 107] width 9 height 9
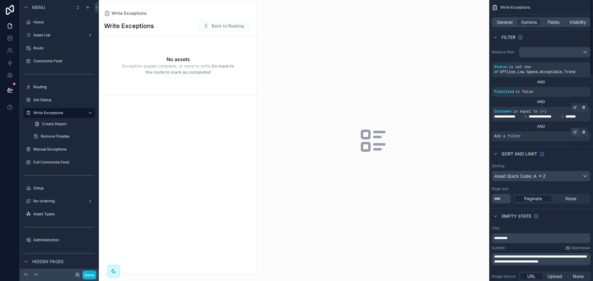
click at [574, 131] on icon "scrollable content" at bounding box center [575, 132] width 4 height 4
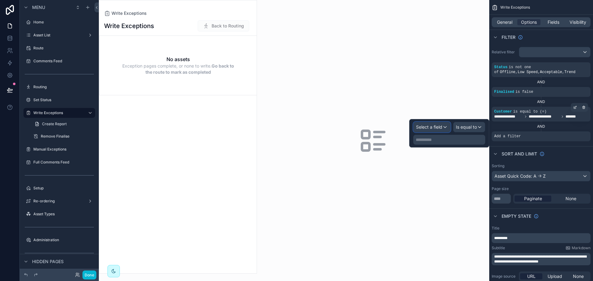
click at [442, 127] on div "Select a field" at bounding box center [431, 127] width 37 height 10
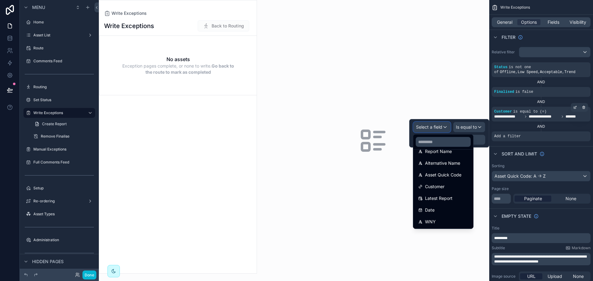
scroll to position [349, 0]
click at [450, 208] on div "Route ID" at bounding box center [443, 210] width 50 height 7
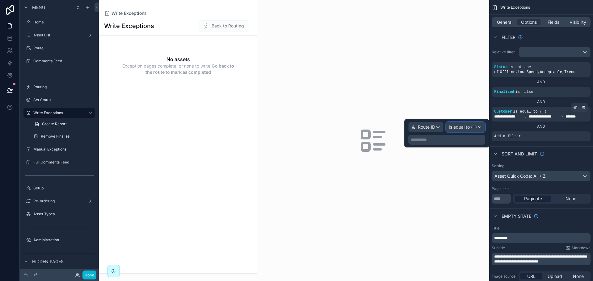
click at [470, 125] on span "Is equal to (=)" at bounding box center [463, 127] width 28 height 6
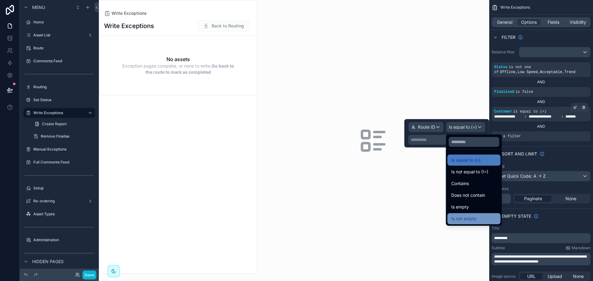
click at [472, 219] on span "Is not empty" at bounding box center [463, 218] width 25 height 7
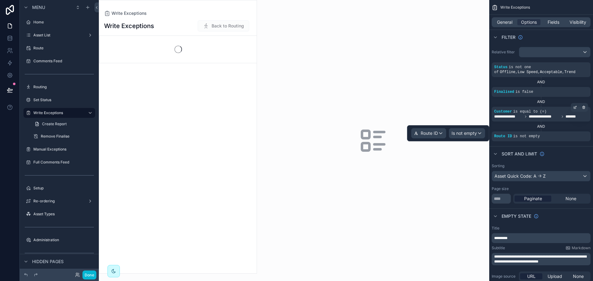
click at [374, 182] on div "scrollable content" at bounding box center [373, 140] width 232 height 281
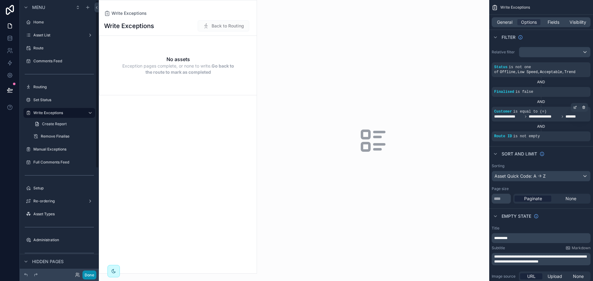
click at [92, 274] on button "Done" at bounding box center [89, 275] width 14 height 9
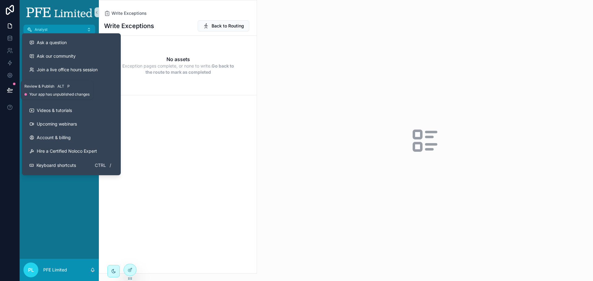
click at [12, 93] on icon at bounding box center [9, 93] width 5 height 0
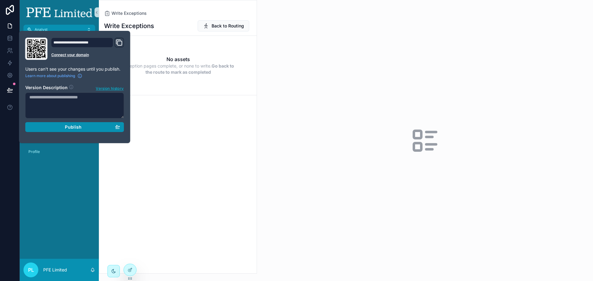
click at [84, 124] on button "Publish" at bounding box center [74, 127] width 99 height 10
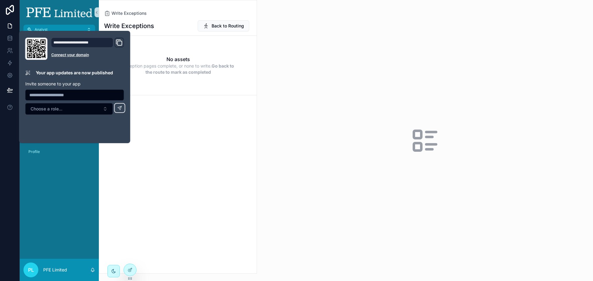
click at [209, 137] on div "Write Exceptions Back to Routing No assets Exception pages complete, or none to…" at bounding box center [177, 144] width 157 height 257
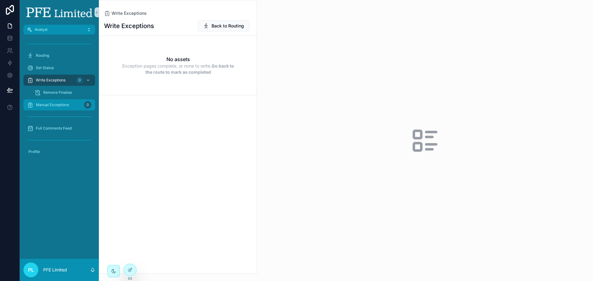
click at [46, 101] on div "Manual Exceptions 0" at bounding box center [59, 105] width 64 height 10
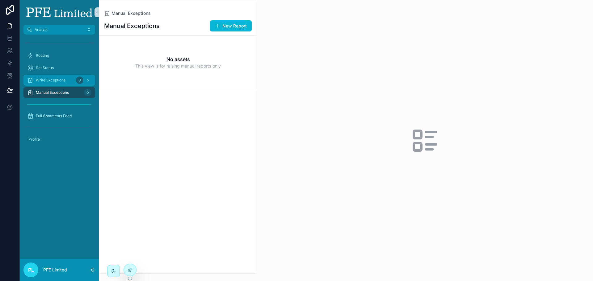
click at [55, 80] on span "Write Exceptions" at bounding box center [51, 80] width 30 height 5
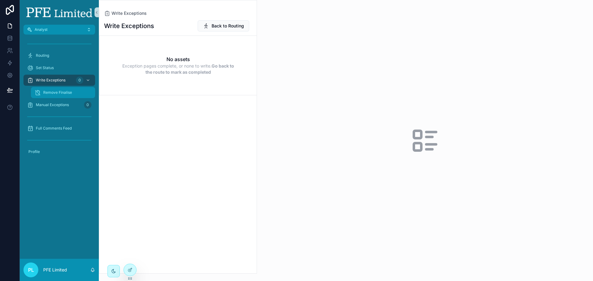
click at [72, 89] on div "Remove Finalise" at bounding box center [63, 93] width 57 height 10
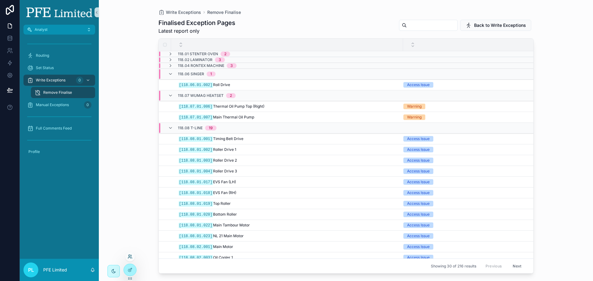
click at [129, 258] on icon at bounding box center [129, 256] width 5 height 5
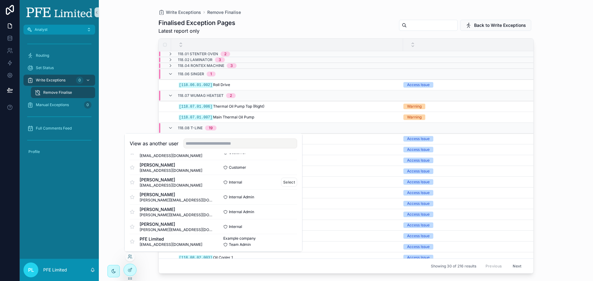
scroll to position [253, 0]
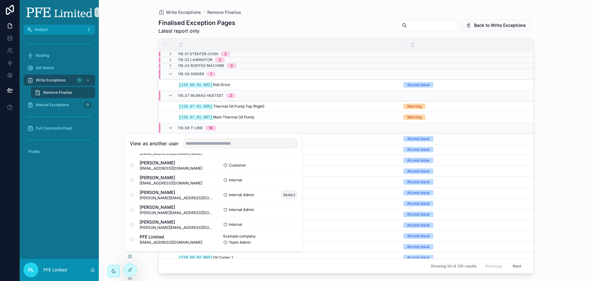
click at [283, 195] on button "Select" at bounding box center [289, 194] width 16 height 9
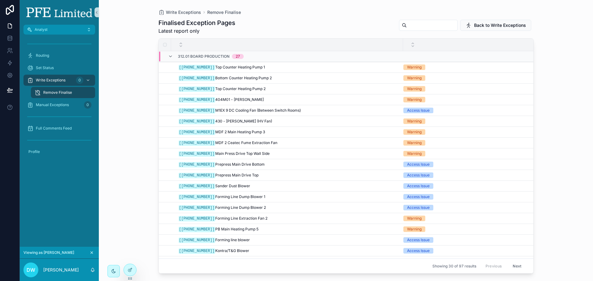
click at [581, 90] on div "Write Exceptions Remove Finalise Finalised Exception Pages Latest report only B…" at bounding box center [346, 140] width 494 height 281
click at [511, 262] on button "Next" at bounding box center [516, 266] width 17 height 10
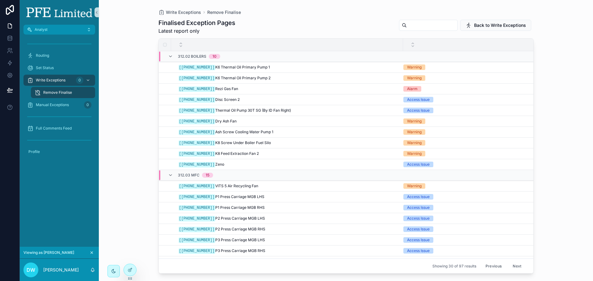
click at [511, 262] on button "Next" at bounding box center [516, 266] width 17 height 10
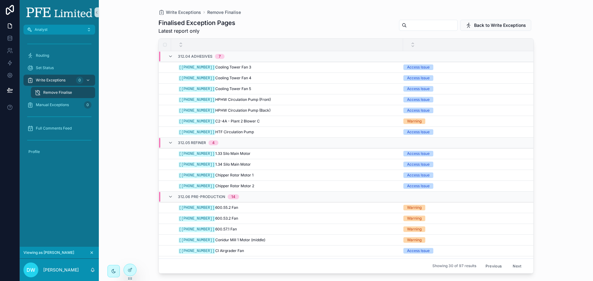
click at [510, 261] on button "Next" at bounding box center [516, 266] width 17 height 10
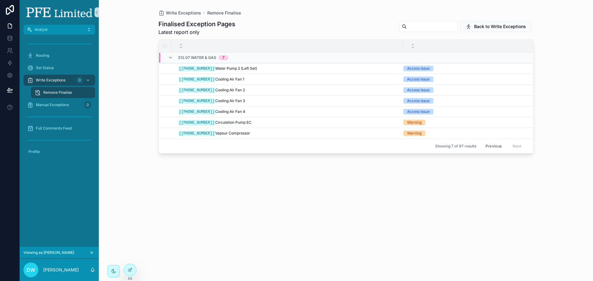
click at [490, 147] on button "Previous" at bounding box center [493, 146] width 25 height 10
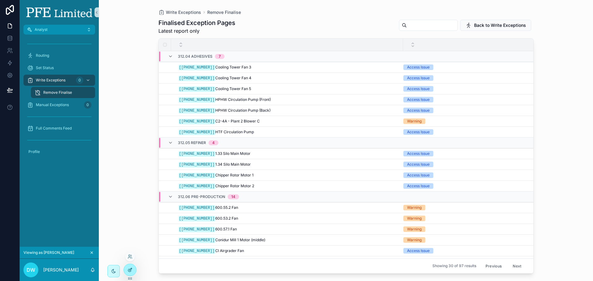
click at [135, 271] on div at bounding box center [130, 270] width 12 height 12
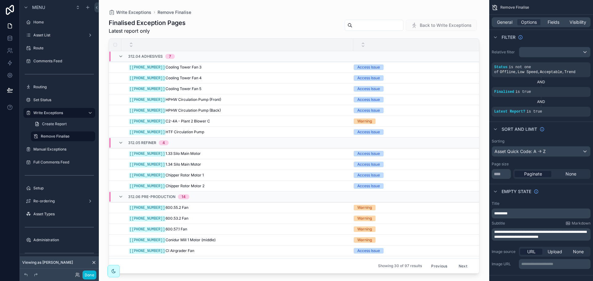
click at [313, 41] on div "scrollable content" at bounding box center [237, 45] width 231 height 12
click at [437, 261] on button "Previous" at bounding box center [439, 266] width 25 height 10
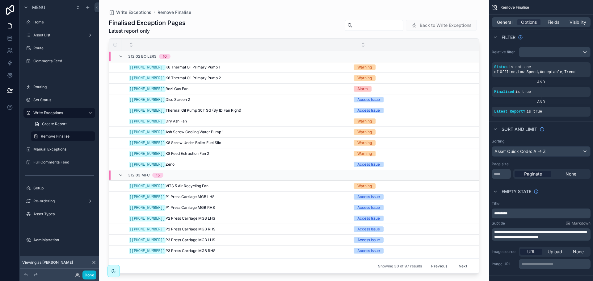
click at [435, 261] on button "Previous" at bounding box center [439, 266] width 25 height 10
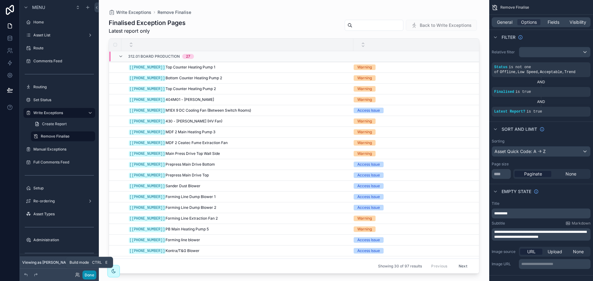
click at [94, 275] on button "Done" at bounding box center [89, 275] width 14 height 9
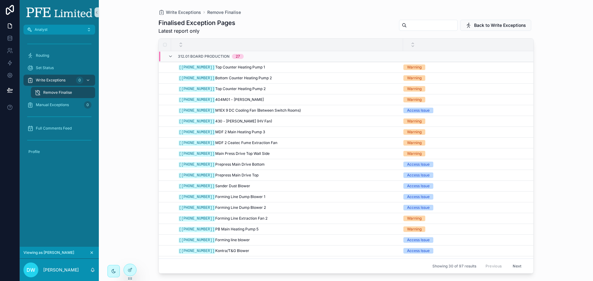
click at [407, 28] on input "scrollable content" at bounding box center [432, 25] width 51 height 9
drag, startPoint x: 461, startPoint y: 263, endPoint x: 442, endPoint y: 262, distance: 18.5
click at [442, 264] on span "Showing 30 of 97 results" at bounding box center [454, 266] width 44 height 5
click at [439, 264] on span "Showing 30 of 97 results" at bounding box center [454, 266] width 44 height 5
click at [71, 105] on div "Manual Exceptions 0" at bounding box center [59, 105] width 64 height 10
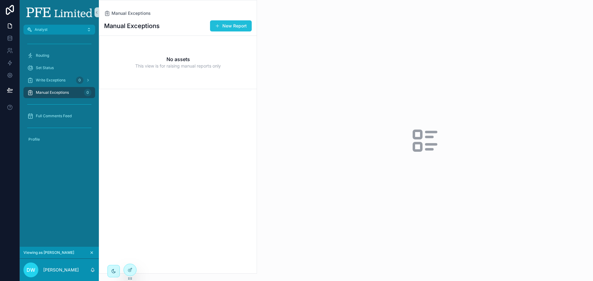
click at [228, 28] on button "New Report" at bounding box center [231, 25] width 42 height 11
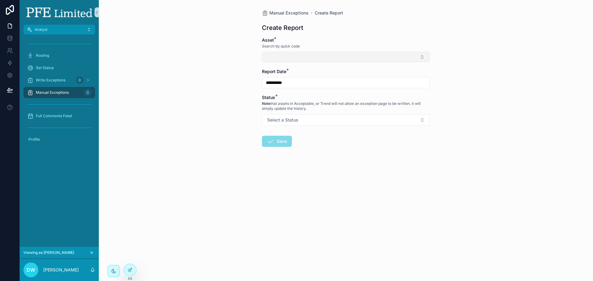
click at [331, 59] on button "Select Button" at bounding box center [346, 57] width 168 height 10
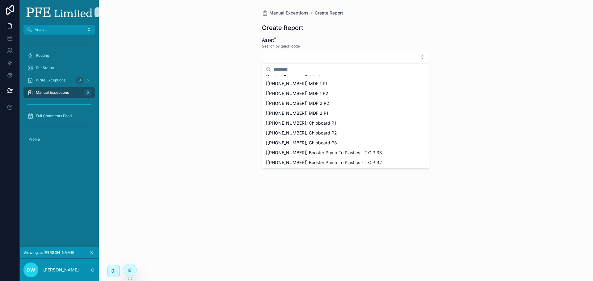
scroll to position [912, 0]
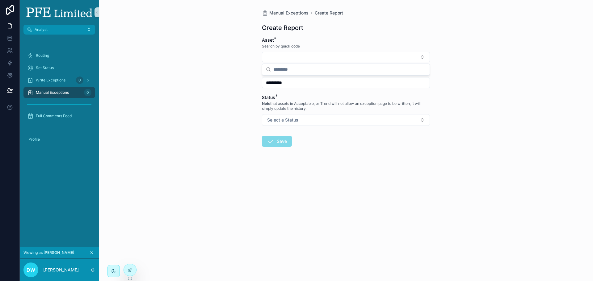
click at [212, 106] on div "**********" at bounding box center [346, 140] width 494 height 281
